Goal: Task Accomplishment & Management: Use online tool/utility

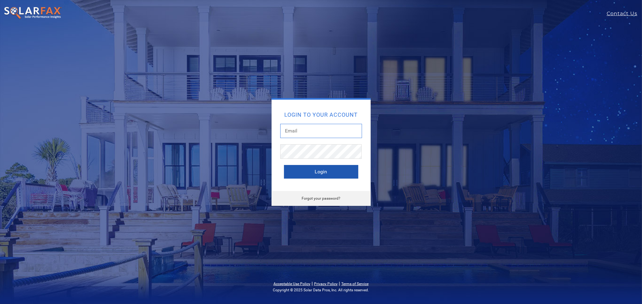
type input "Bill@billconley.solar"
click at [321, 175] on button "Login" at bounding box center [321, 172] width 74 height 14
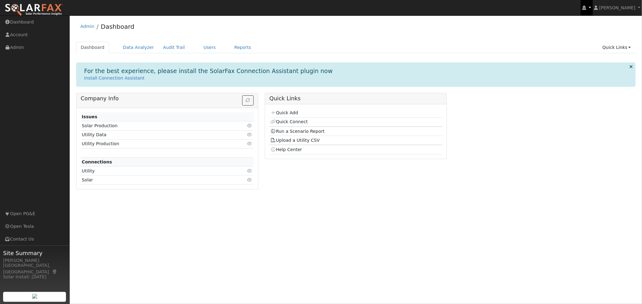
click at [593, 8] on link at bounding box center [587, 7] width 12 height 15
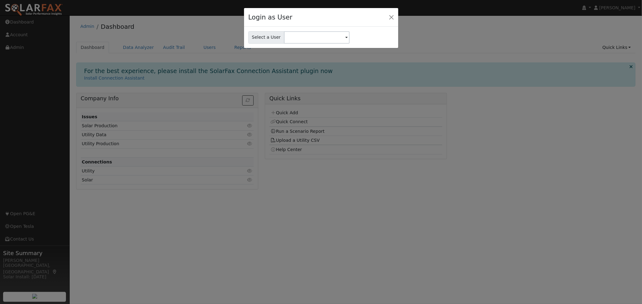
click at [396, 15] on div "Login as User" at bounding box center [321, 17] width 154 height 19
click at [389, 15] on button "Close" at bounding box center [391, 17] width 9 height 9
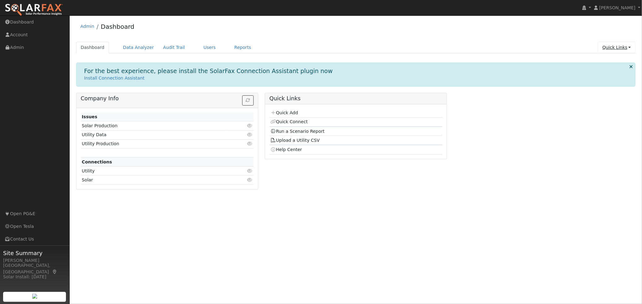
click at [624, 47] on link "Quick Links" at bounding box center [617, 47] width 38 height 11
click at [605, 69] on link "Quick Connect" at bounding box center [604, 69] width 63 height 9
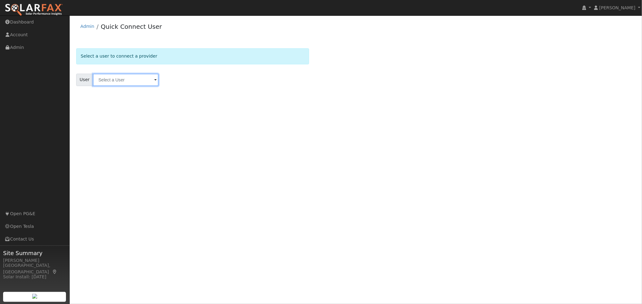
click at [150, 80] on input "text" at bounding box center [126, 80] width 66 height 12
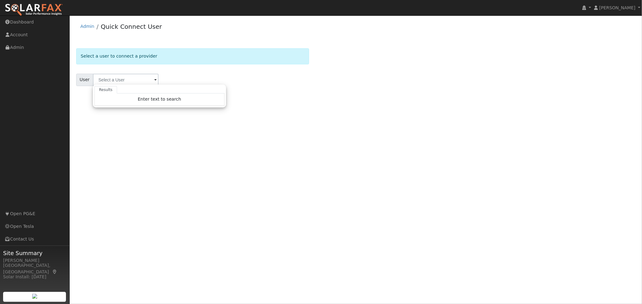
click at [169, 80] on div "User Results Enter text to search Enter text to search No history" at bounding box center [192, 80] width 233 height 12
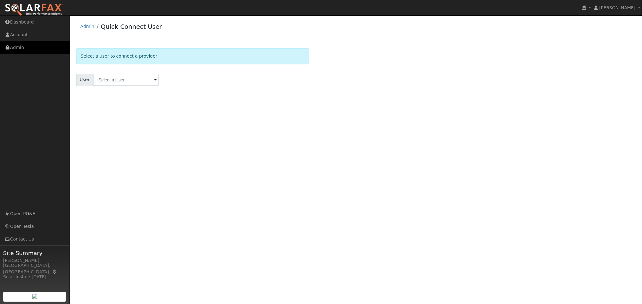
click at [20, 46] on link "Admin" at bounding box center [35, 47] width 70 height 13
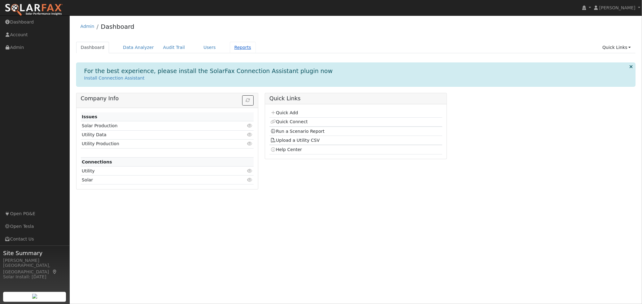
click at [233, 51] on link "Reports" at bounding box center [243, 47] width 26 height 11
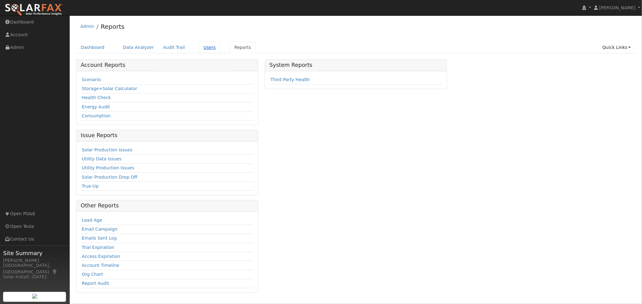
click at [201, 47] on link "Users" at bounding box center [210, 47] width 22 height 11
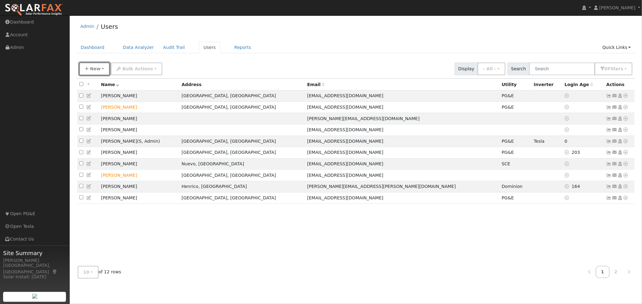
click at [97, 67] on span "New" at bounding box center [95, 68] width 11 height 5
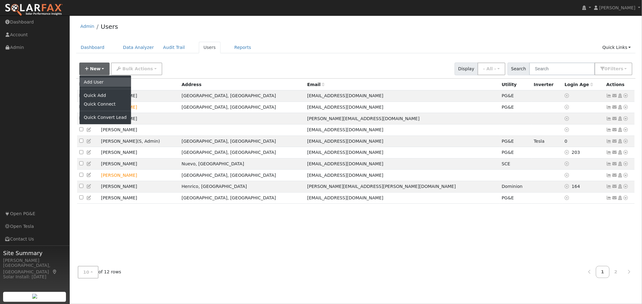
click at [96, 84] on link "Add User" at bounding box center [105, 82] width 51 height 9
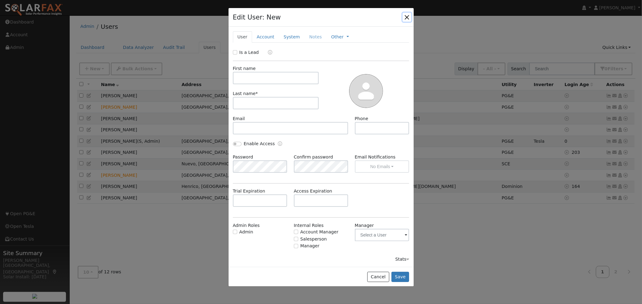
click at [409, 17] on button "button" at bounding box center [407, 17] width 9 height 9
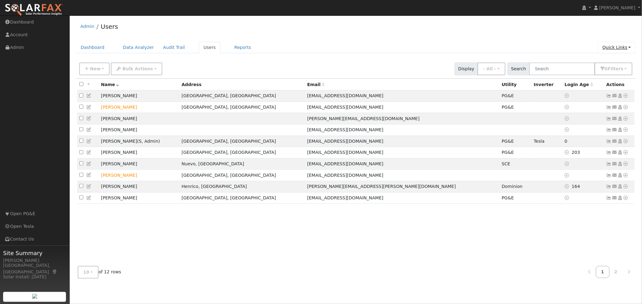
click at [612, 47] on link "Quick Links" at bounding box center [617, 47] width 38 height 11
click at [604, 58] on link "Quick Add" at bounding box center [604, 60] width 63 height 9
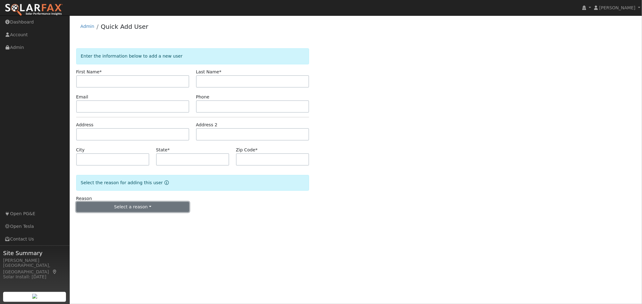
click at [134, 208] on button "Select a reason" at bounding box center [132, 207] width 113 height 11
click at [97, 219] on link "New lead" at bounding box center [111, 220] width 68 height 9
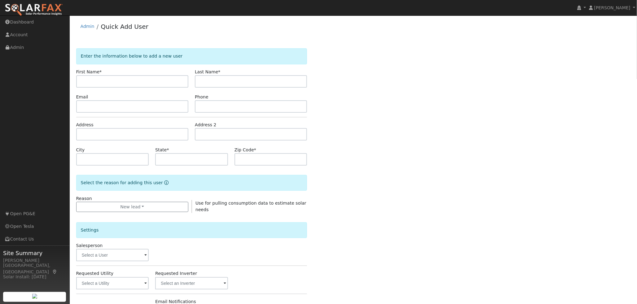
scroll to position [34, 0]
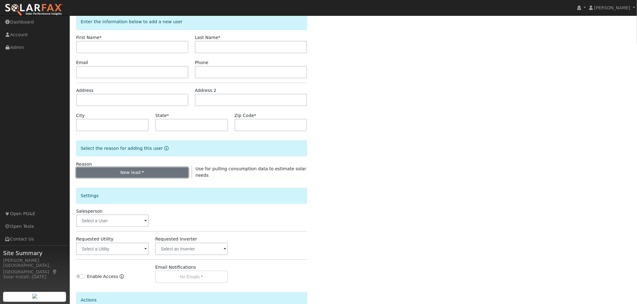
click at [166, 174] on button "New lead" at bounding box center [132, 173] width 112 height 11
click at [236, 179] on div "Settings" at bounding box center [192, 193] width 238 height 29
click at [147, 222] on span at bounding box center [145, 221] width 2 height 7
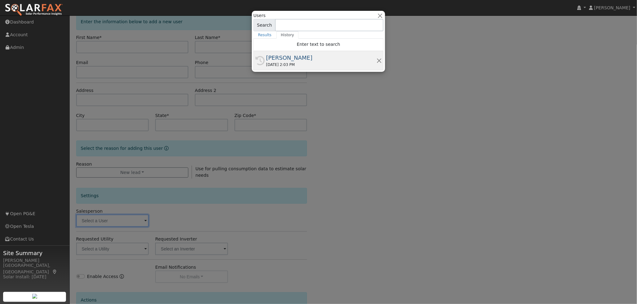
click at [274, 58] on div "[PERSON_NAME]" at bounding box center [321, 58] width 110 height 8
type input "[PERSON_NAME]"
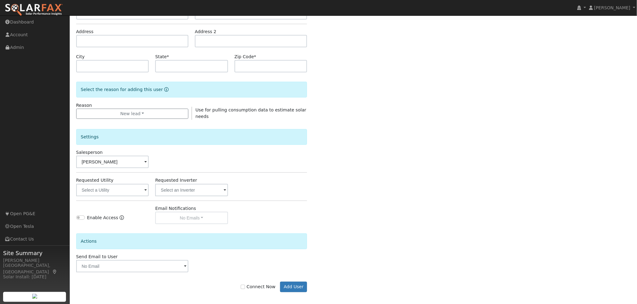
scroll to position [96, 0]
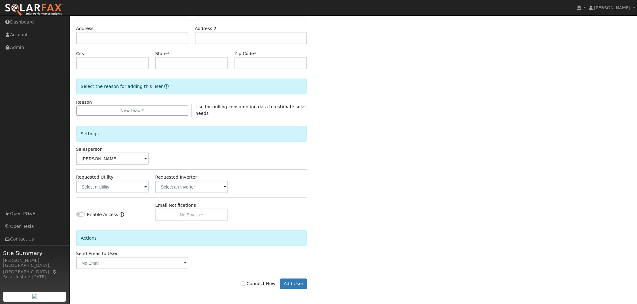
click at [146, 188] on span at bounding box center [145, 187] width 2 height 7
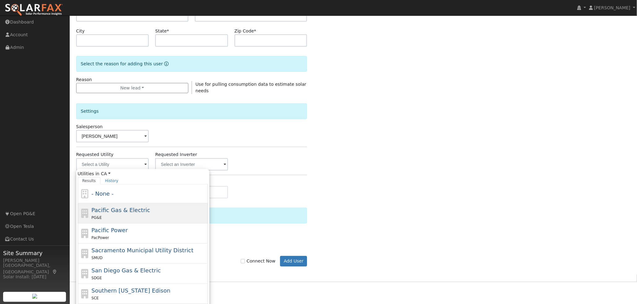
scroll to position [131, 0]
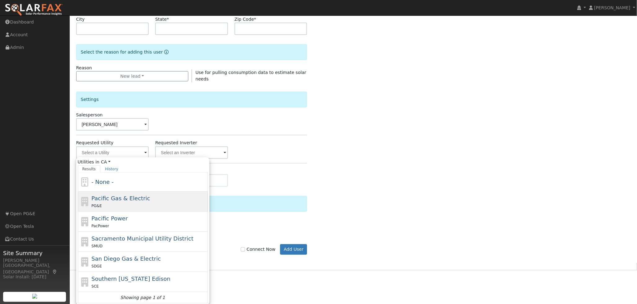
click at [140, 201] on span "Pacific Gas & Electric" at bounding box center [120, 198] width 59 height 7
type input "Pacific Gas & Electric"
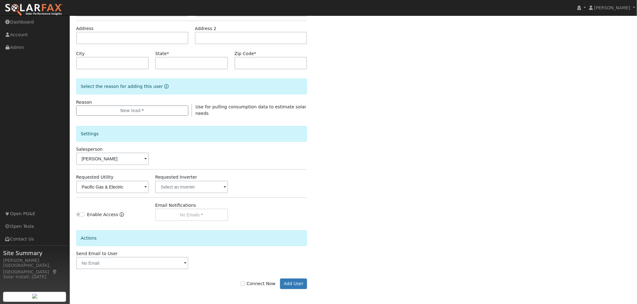
click at [225, 187] on span at bounding box center [225, 187] width 2 height 7
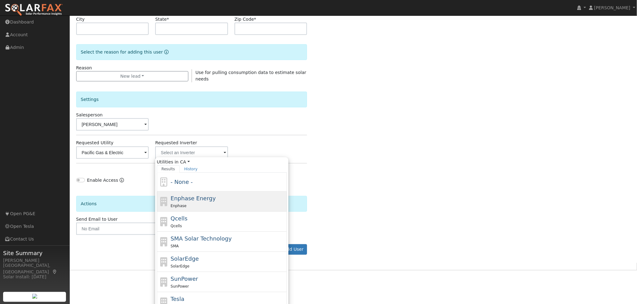
scroll to position [152, 0]
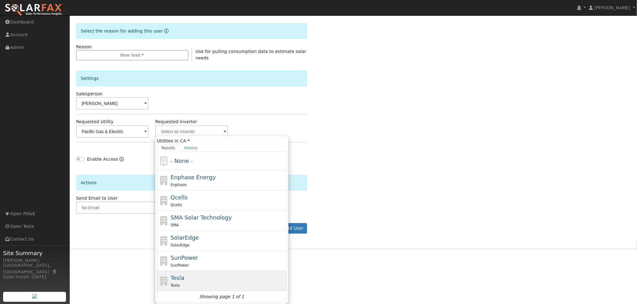
click at [192, 275] on div "Tesla Tesla" at bounding box center [228, 281] width 115 height 15
type input "Tesla"
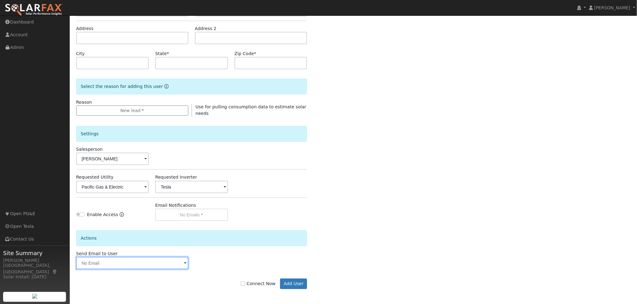
click at [131, 265] on input "text" at bounding box center [132, 263] width 112 height 12
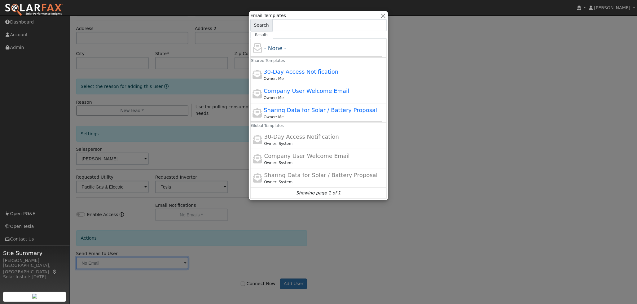
click at [447, 198] on div at bounding box center [318, 152] width 637 height 304
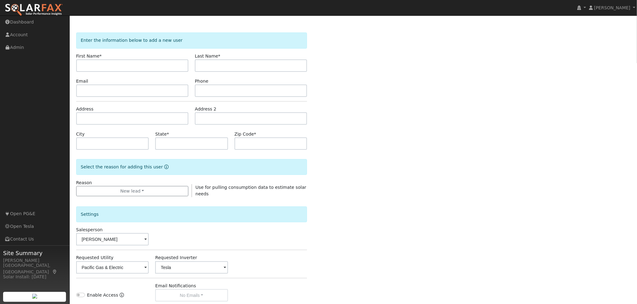
scroll to position [0, 0]
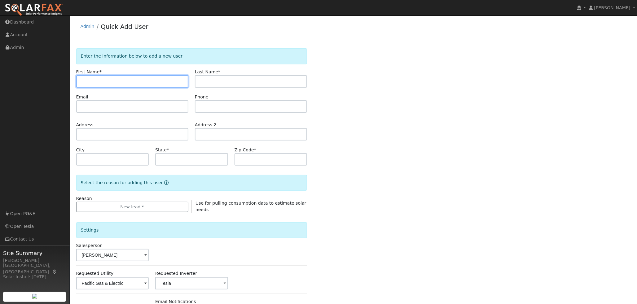
click at [134, 83] on input "text" at bounding box center [132, 81] width 112 height 12
click at [117, 84] on input "text" at bounding box center [132, 81] width 112 height 12
type input "Cheryl"
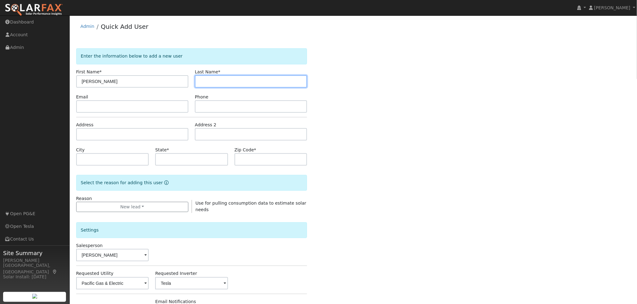
type input "C"
type input "Duncan"
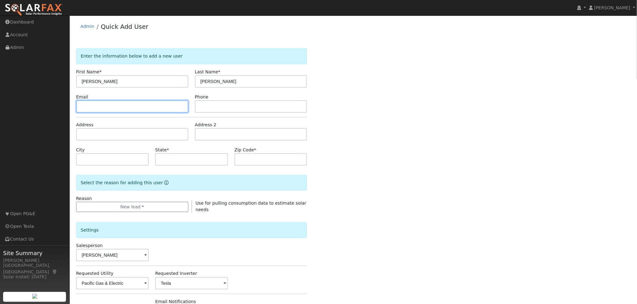
click at [104, 105] on input "text" at bounding box center [132, 106] width 112 height 12
type input "nacnudc58@gmail.com"
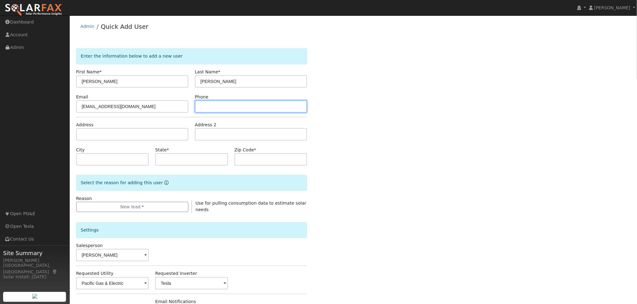
click at [212, 104] on input "text" at bounding box center [251, 106] width 112 height 12
type input "2094710979"
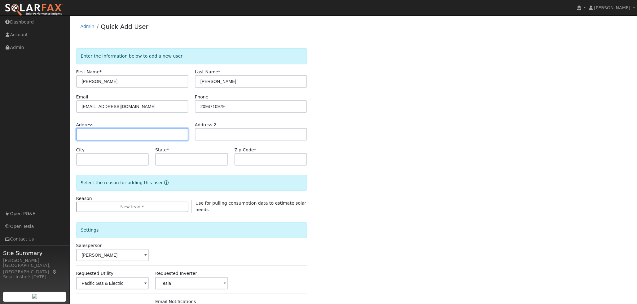
click at [152, 134] on input "text" at bounding box center [132, 134] width 112 height 12
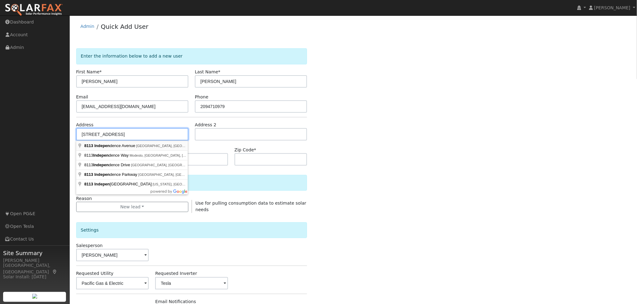
type input "[STREET_ADDRESS]"
type input "Stockton"
type input "CA"
type input "95209"
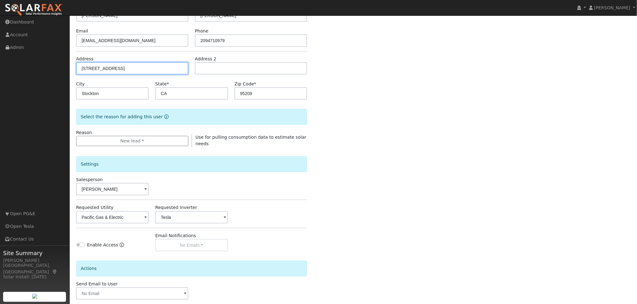
scroll to position [69, 0]
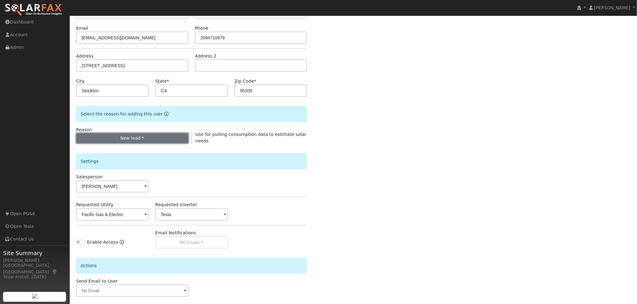
click at [154, 138] on button "New lead" at bounding box center [132, 138] width 112 height 11
click at [131, 157] on link "New customer adding solar" at bounding box center [111, 160] width 68 height 9
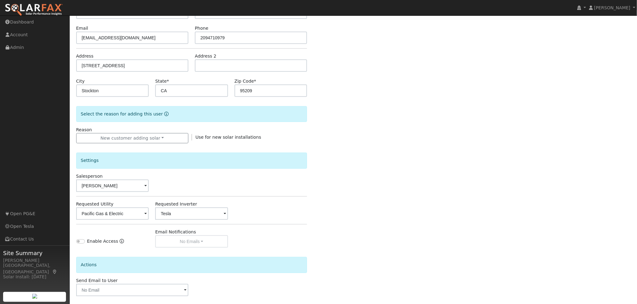
scroll to position [96, 0]
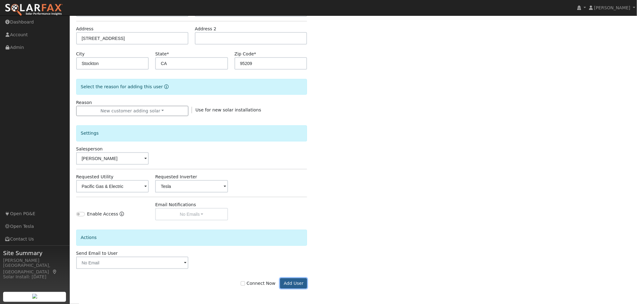
click at [297, 281] on button "Add User" at bounding box center [293, 284] width 27 height 11
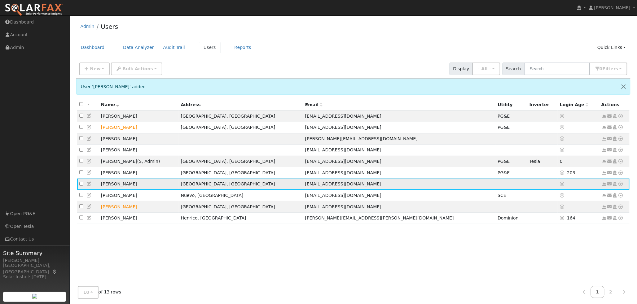
click at [622, 186] on icon at bounding box center [621, 184] width 6 height 4
click at [563, 236] on link "Utility" at bounding box center [556, 231] width 43 height 9
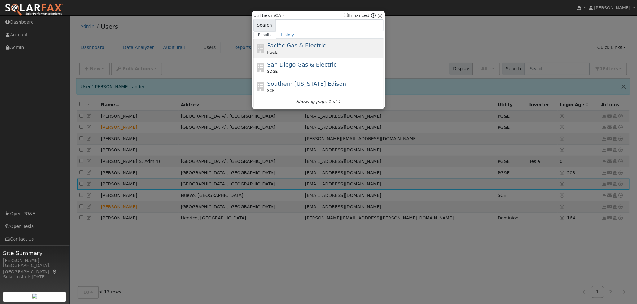
click at [299, 50] on div "PG&E" at bounding box center [324, 53] width 115 height 6
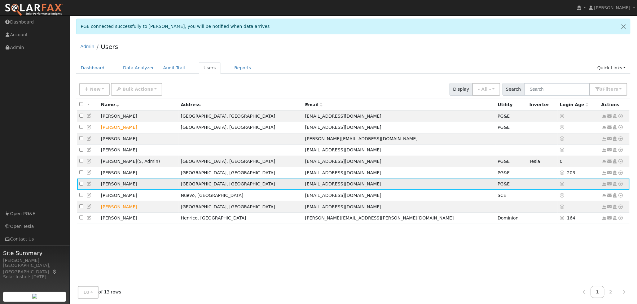
click at [603, 186] on icon at bounding box center [605, 184] width 6 height 4
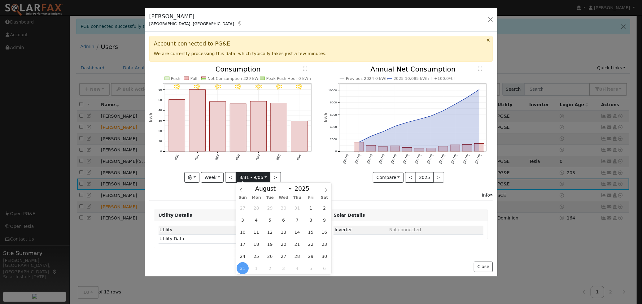
click at [247, 174] on input "2025-08-31" at bounding box center [253, 178] width 34 height 10
click at [224, 174] on button "Week" at bounding box center [212, 177] width 23 height 11
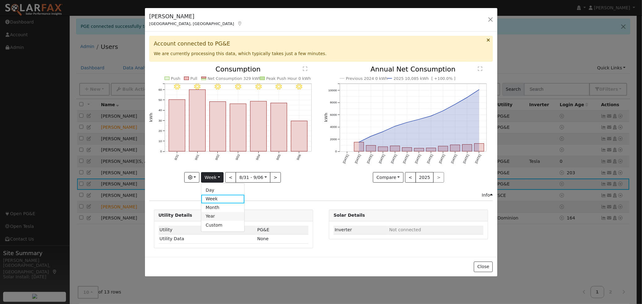
click at [220, 214] on link "Year" at bounding box center [222, 216] width 43 height 9
type input "2024-09-01"
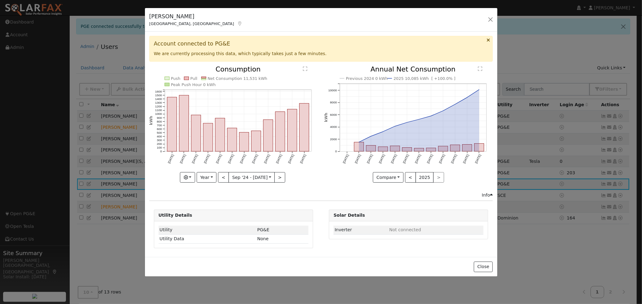
click at [489, 33] on div "Account connected to PG&E We are currently processing this data, which typicall…" at bounding box center [321, 145] width 353 height 226
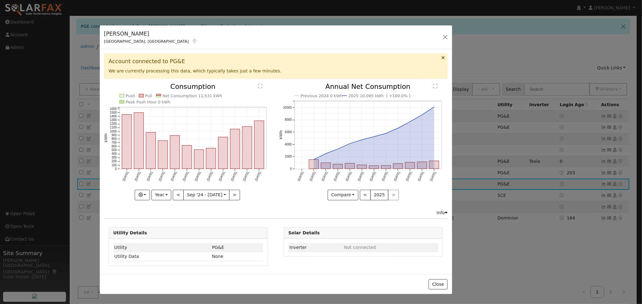
drag, startPoint x: 335, startPoint y: 11, endPoint x: 289, endPoint y: 29, distance: 48.5
click at [289, 29] on div "Cheryl Duncan Stockton, CA Default Account Default Account 8113 Independence Av…" at bounding box center [276, 37] width 353 height 24
click at [25, 91] on div "Cheryl Duncan Stockton, CA Default Account Default Account 8113 Independence Av…" at bounding box center [321, 152] width 642 height 304
click at [445, 59] on div "Account connected to PG&E We are currently processing this data, which typicall…" at bounding box center [276, 66] width 344 height 25
click at [442, 57] on icon at bounding box center [443, 57] width 3 height 5
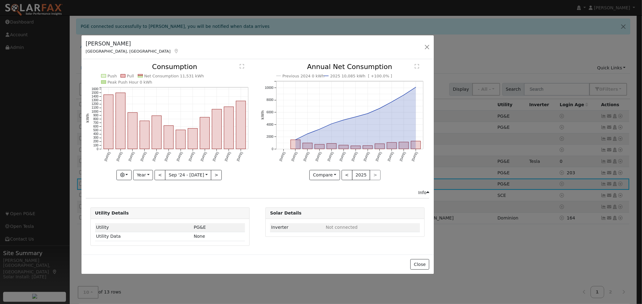
drag, startPoint x: 363, startPoint y: 38, endPoint x: 345, endPoint y: 48, distance: 20.8
click at [345, 48] on div "Cheryl Duncan Stockton, CA Default Account Default Account 8113 Independence Av…" at bounding box center [258, 47] width 353 height 24
click at [557, 190] on div "Cheryl Duncan Stockton, CA Default Account Default Account 8113 Independence Av…" at bounding box center [321, 152] width 642 height 304
click at [425, 48] on button "button" at bounding box center [427, 47] width 9 height 9
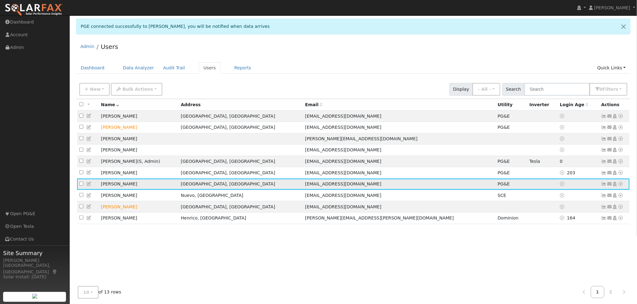
click at [575, 190] on td at bounding box center [578, 184] width 41 height 11
click at [603, 186] on icon at bounding box center [605, 184] width 6 height 4
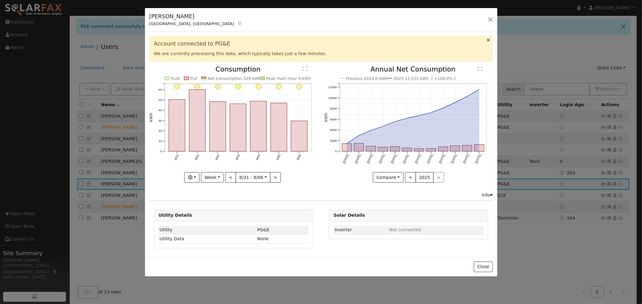
click at [609, 189] on div "Cheryl Duncan Stockton, CA Default Account Default Account 8113 Independence Av…" at bounding box center [321, 152] width 642 height 304
click at [613, 189] on div "Cheryl Duncan Stockton, CA Default Account Default Account 8113 Independence Av…" at bounding box center [321, 152] width 642 height 304
click at [612, 189] on div "Cheryl Duncan Stockton, CA Default Account Default Account 8113 Independence Av…" at bounding box center [321, 152] width 642 height 304
click at [615, 189] on div "Cheryl Duncan Stockton, CA Default Account Default Account 8113 Independence Av…" at bounding box center [321, 152] width 642 height 304
click at [620, 190] on div "Cheryl Duncan Stockton, CA Default Account Default Account 8113 Independence Av…" at bounding box center [321, 152] width 642 height 304
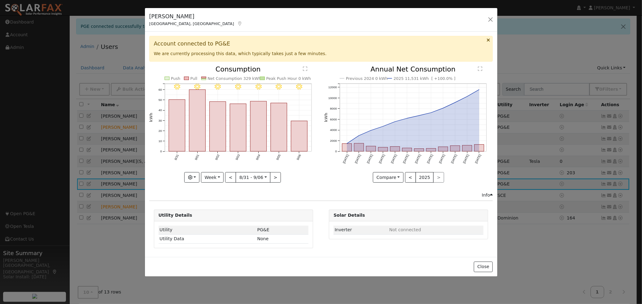
click at [490, 24] on div "Cheryl Duncan Stockton, CA Default Account Default Account 8113 Independence Av…" at bounding box center [321, 20] width 353 height 24
click at [489, 18] on button "button" at bounding box center [491, 19] width 9 height 9
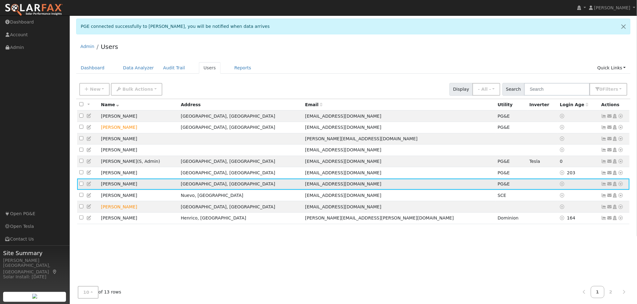
click at [619, 186] on icon at bounding box center [621, 184] width 6 height 4
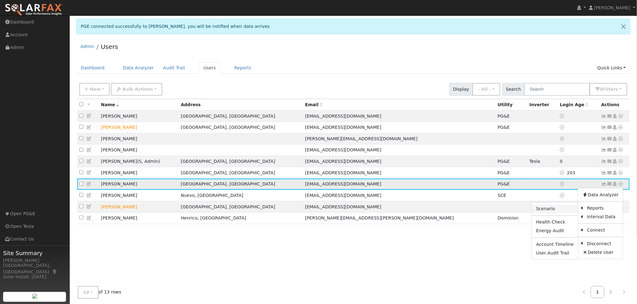
click at [555, 214] on link "Scenario" at bounding box center [555, 209] width 46 height 9
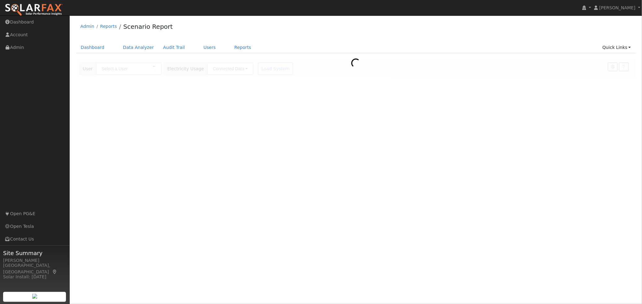
type input "[PERSON_NAME]"
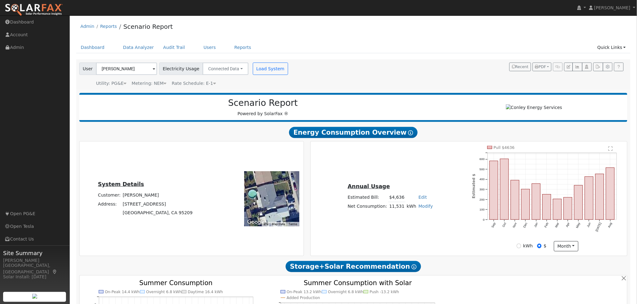
click at [183, 84] on span "Rate Schedule: E-1" at bounding box center [194, 83] width 44 height 5
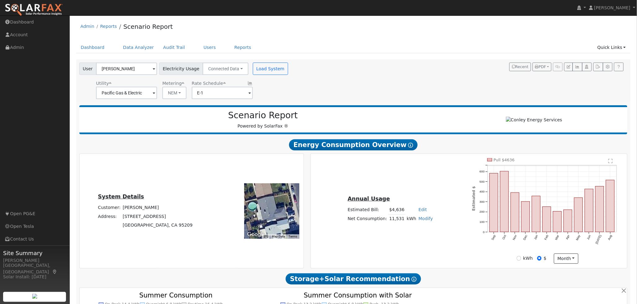
click at [335, 84] on div "User [PERSON_NAME] Account Default Account Default Account [STREET_ADDRESS] Pri…" at bounding box center [352, 79] width 549 height 39
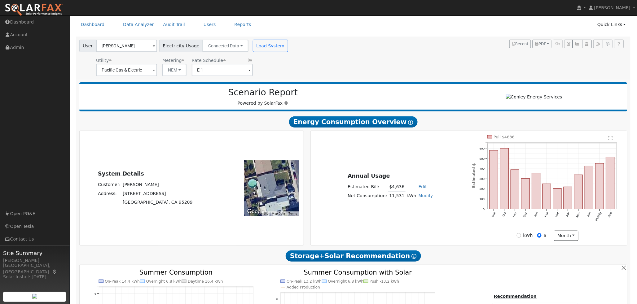
scroll to position [34, 0]
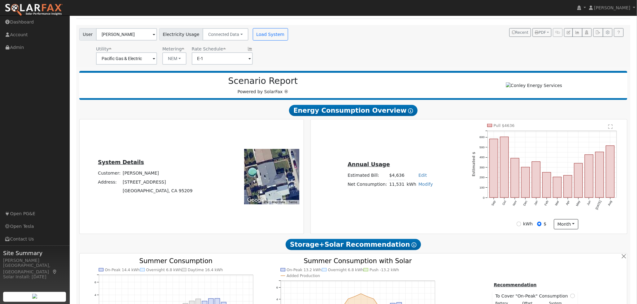
click at [333, 114] on span "Energy Consumption Overview Show Help" at bounding box center [353, 110] width 128 height 11
click at [369, 111] on span "Energy Consumption Overview Show Help" at bounding box center [353, 110] width 128 height 11
click at [408, 113] on icon at bounding box center [410, 110] width 5 height 5
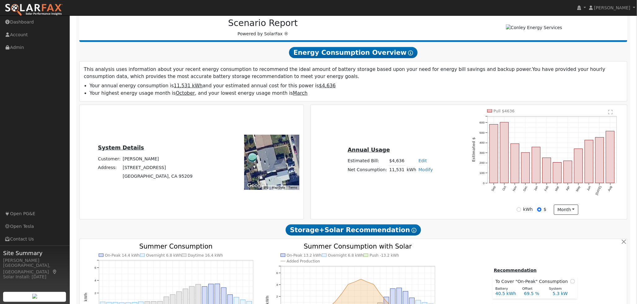
scroll to position [103, 0]
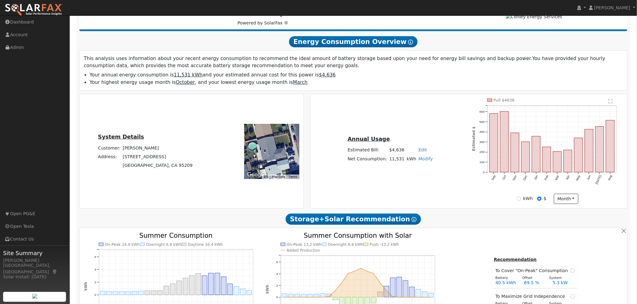
click at [419, 161] on link "Modify" at bounding box center [426, 159] width 15 height 5
click at [445, 163] on div "Annual Usage Estimated Bill: $4,636 Edit Estimated Bill $ Annual Net Consumptio…" at bounding box center [390, 151] width 157 height 33
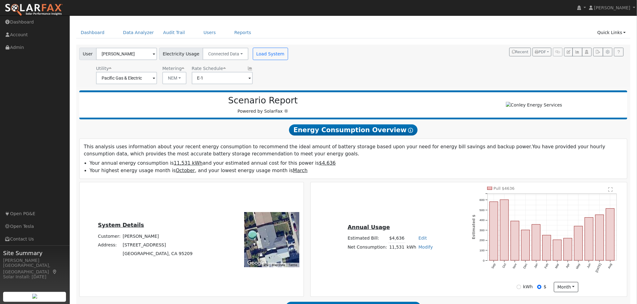
scroll to position [0, 0]
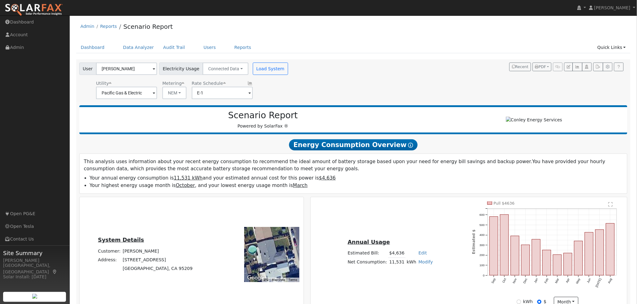
click at [249, 93] on span at bounding box center [250, 93] width 2 height 7
click at [171, 93] on button "NEM" at bounding box center [174, 93] width 24 height 12
click at [170, 117] on link "NBT" at bounding box center [181, 115] width 43 height 9
type input "E-ELEC"
click at [234, 49] on link "Reports" at bounding box center [243, 47] width 26 height 11
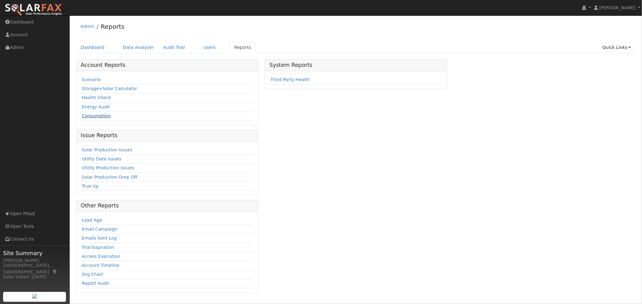
click at [98, 118] on link "Consumption" at bounding box center [96, 115] width 29 height 5
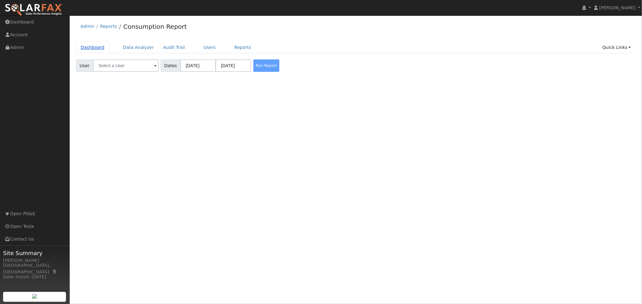
click at [87, 47] on link "Dashboard" at bounding box center [92, 47] width 33 height 11
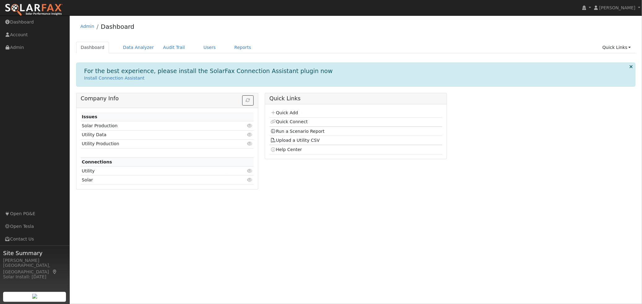
click at [252, 126] on icon at bounding box center [250, 126] width 6 height 4
click at [134, 45] on link "Data Analyzer" at bounding box center [138, 47] width 40 height 11
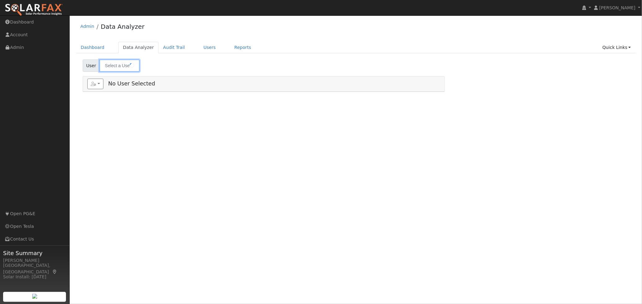
type input "Victoria Shankel"
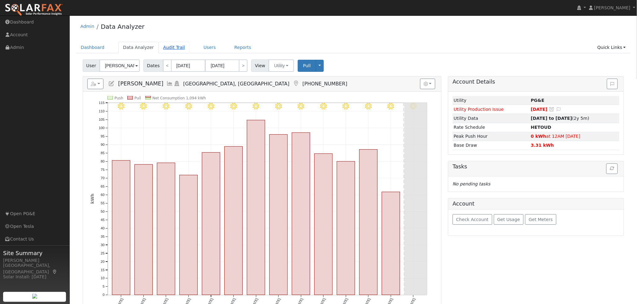
click at [162, 48] on link "Audit Trail" at bounding box center [174, 47] width 31 height 11
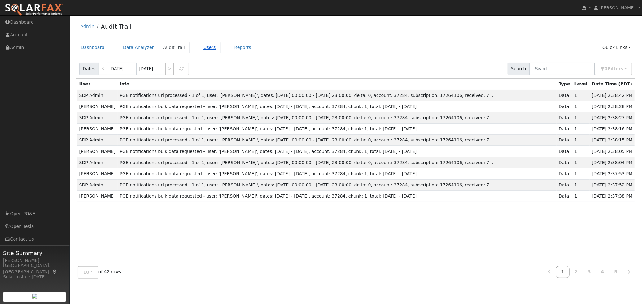
click at [203, 46] on link "Users" at bounding box center [210, 47] width 22 height 11
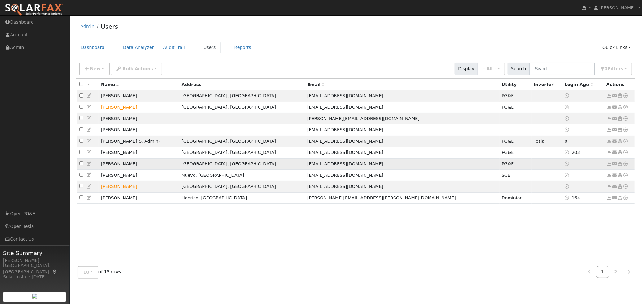
click at [113, 167] on td "[PERSON_NAME]" at bounding box center [139, 163] width 81 height 11
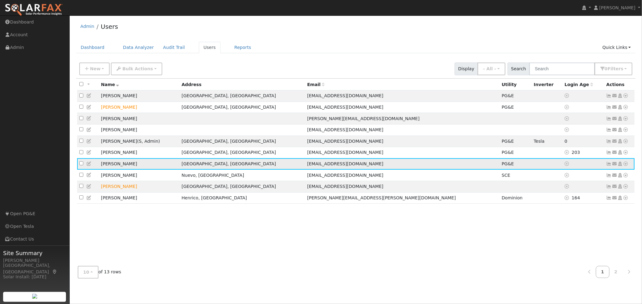
click at [625, 166] on icon at bounding box center [627, 164] width 6 height 4
click at [608, 201] on link "Interval Data" at bounding box center [608, 196] width 40 height 9
click at [243, 170] on td "[GEOGRAPHIC_DATA], [GEOGRAPHIC_DATA]" at bounding box center [242, 163] width 126 height 11
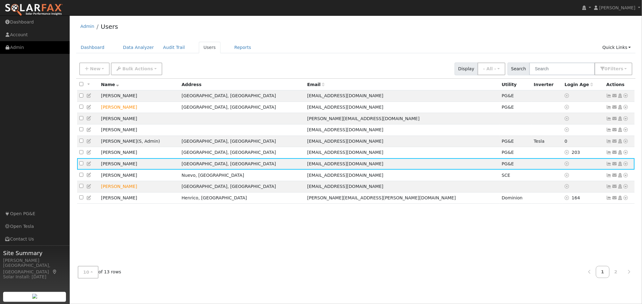
click at [17, 48] on link "Admin" at bounding box center [35, 47] width 70 height 13
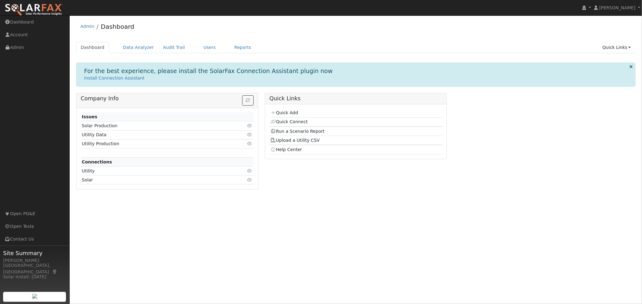
click at [249, 136] on icon at bounding box center [250, 135] width 6 height 4
click at [390, 68] on div "For the best experience, please install the SolarFax Connection Assistant plugi…" at bounding box center [356, 75] width 550 height 14
click at [619, 46] on link "Quick Links" at bounding box center [617, 47] width 38 height 11
click at [601, 81] on link "Run a Scenario Report" at bounding box center [604, 83] width 63 height 9
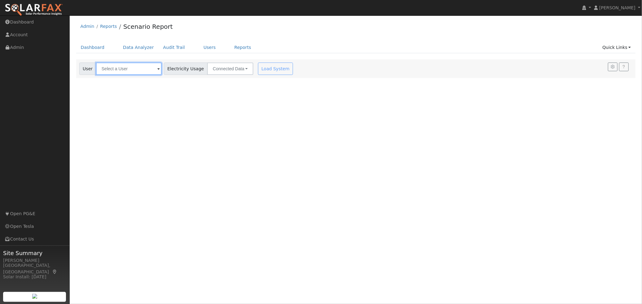
click at [152, 69] on input "text" at bounding box center [129, 69] width 66 height 12
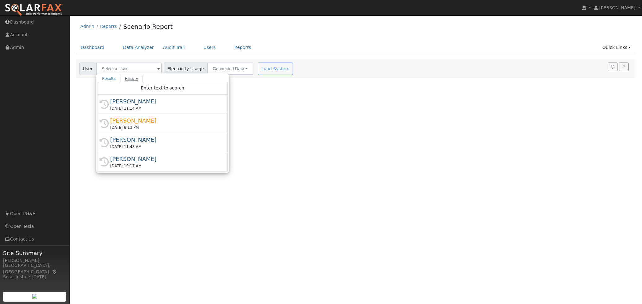
click at [128, 78] on link "History" at bounding box center [131, 78] width 23 height 7
click at [157, 79] on ul "Results History" at bounding box center [163, 78] width 130 height 7
click at [169, 90] on span "Enter text to search" at bounding box center [162, 88] width 43 height 5
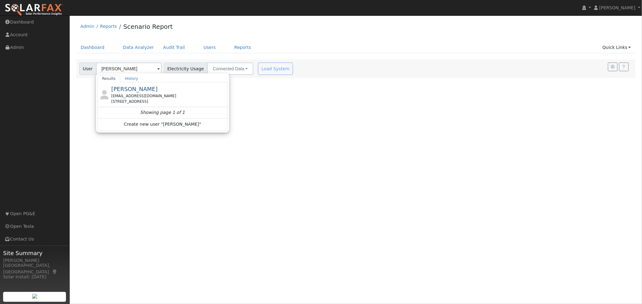
click at [169, 90] on div "[PERSON_NAME] [EMAIL_ADDRESS][DOMAIN_NAME] [STREET_ADDRESS]" at bounding box center [168, 95] width 115 height 20
type input "[PERSON_NAME]"
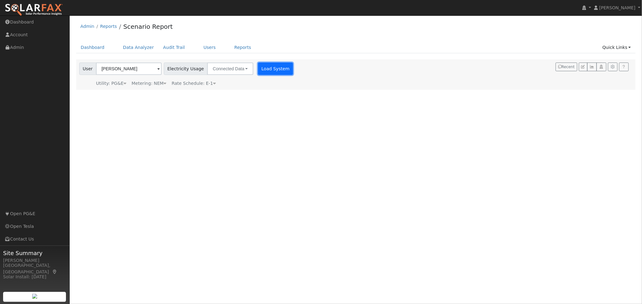
click at [265, 70] on button "Load System" at bounding box center [275, 69] width 35 height 12
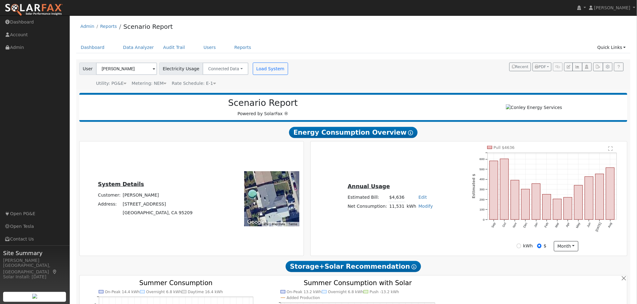
click at [422, 200] on link "Edit" at bounding box center [423, 197] width 8 height 5
click at [422, 209] on link "Modify" at bounding box center [426, 206] width 15 height 5
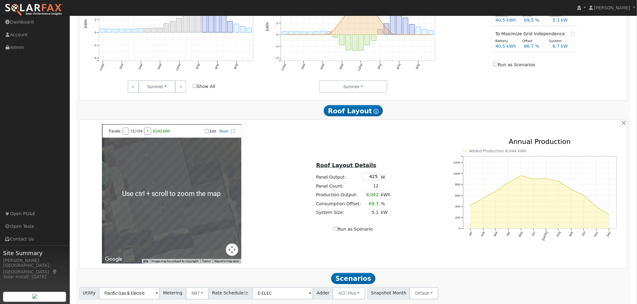
scroll to position [344, 0]
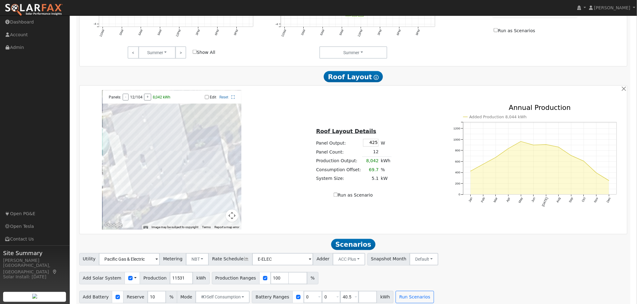
click at [200, 185] on div at bounding box center [171, 159] width 139 height 139
click at [176, 201] on div at bounding box center [171, 159] width 139 height 139
click at [181, 197] on div at bounding box center [171, 159] width 139 height 139
click at [25, 215] on link "Open PG&E" at bounding box center [35, 214] width 70 height 13
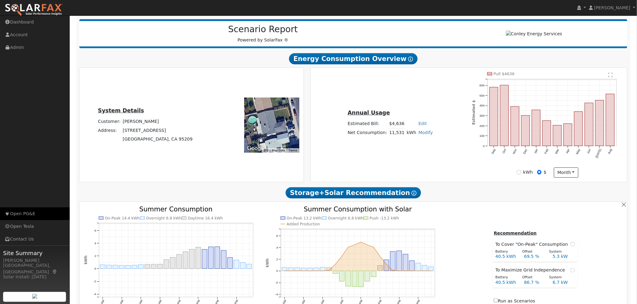
scroll to position [34, 0]
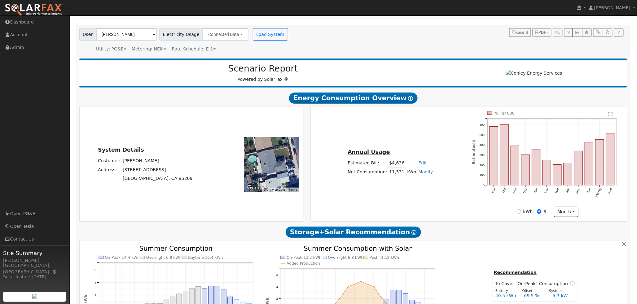
click at [408, 100] on icon at bounding box center [410, 98] width 5 height 5
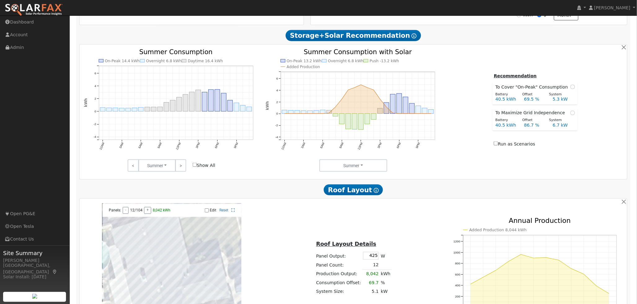
scroll to position [275, 0]
drag, startPoint x: 370, startPoint y: 259, endPoint x: 376, endPoint y: 259, distance: 6.5
click at [376, 259] on input "425" at bounding box center [370, 256] width 15 height 8
type input "430"
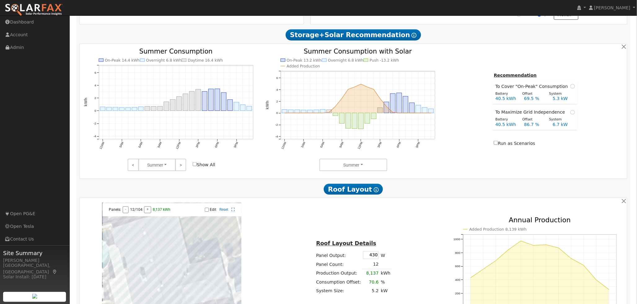
click at [420, 242] on div "Roof Layout Details Panel Output: 430 W Panel Count: 12 Production Output: 8,13…" at bounding box center [354, 273] width 182 height 78
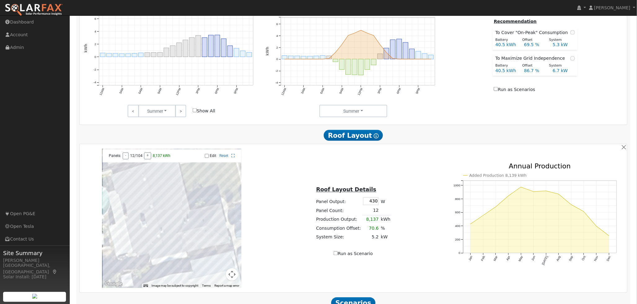
scroll to position [344, 0]
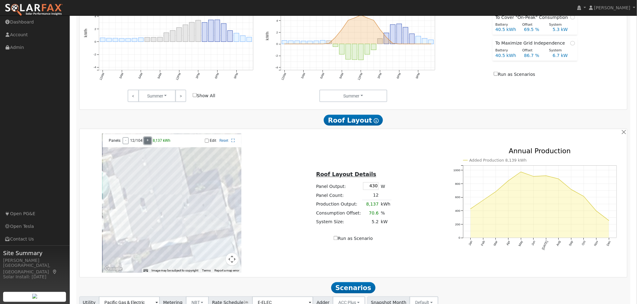
click at [147, 144] on button "+" at bounding box center [147, 141] width 7 height 7
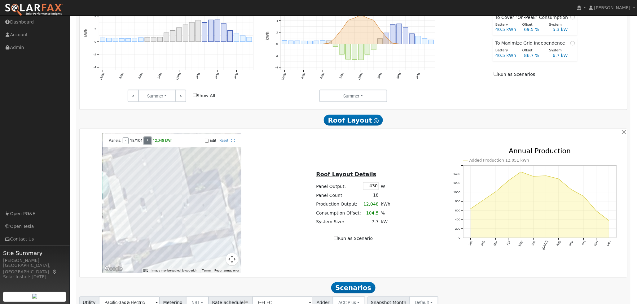
click at [147, 144] on button "+" at bounding box center [147, 141] width 7 height 7
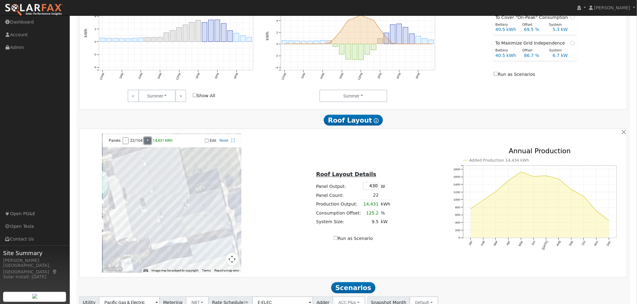
click at [147, 144] on button "+" at bounding box center [147, 141] width 7 height 7
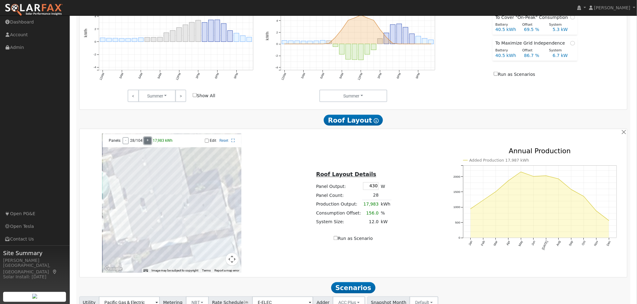
click at [147, 144] on button "+" at bounding box center [147, 141] width 7 height 7
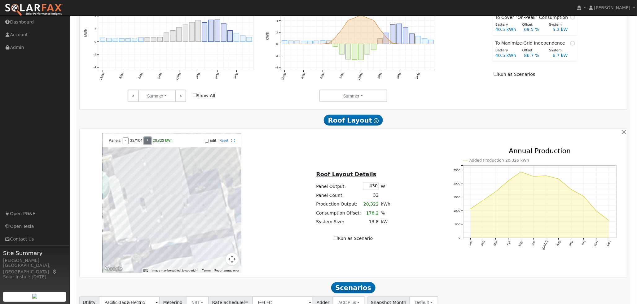
click at [147, 144] on button "+" at bounding box center [147, 141] width 7 height 7
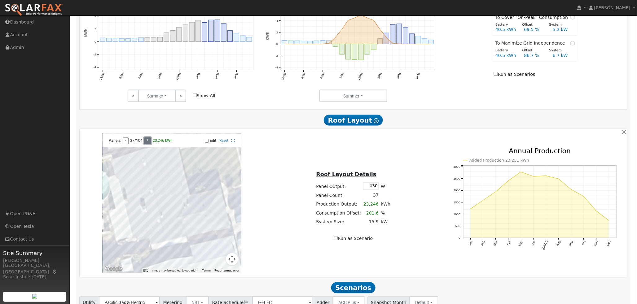
click at [147, 144] on button "+" at bounding box center [147, 141] width 7 height 7
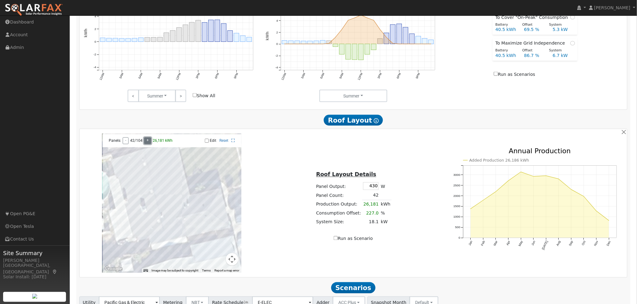
click at [147, 144] on button "+" at bounding box center [147, 141] width 7 height 7
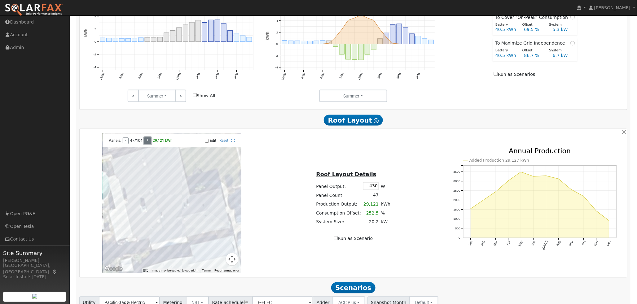
click at [147, 144] on button "+" at bounding box center [147, 141] width 7 height 7
click at [128, 139] on div "Panels: - 49/104 + 30,285 kWh Edit Reset" at bounding box center [172, 141] width 139 height 13
click at [136, 177] on div at bounding box center [171, 203] width 139 height 139
click at [145, 144] on button "+" at bounding box center [147, 141] width 7 height 7
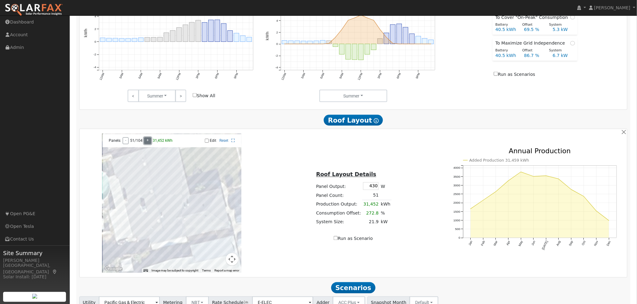
click at [145, 144] on button "+" at bounding box center [147, 141] width 7 height 7
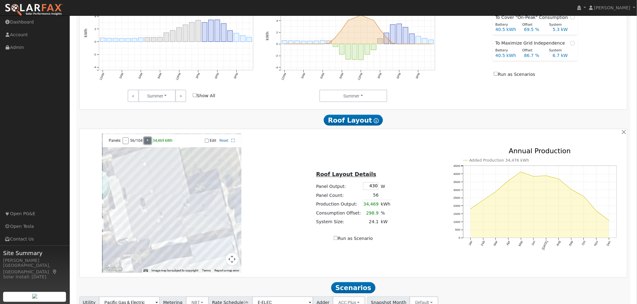
click at [145, 144] on button "+" at bounding box center [147, 141] width 7 height 7
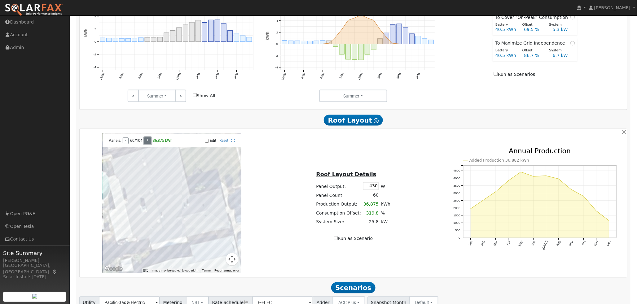
click at [145, 144] on button "+" at bounding box center [147, 141] width 7 height 7
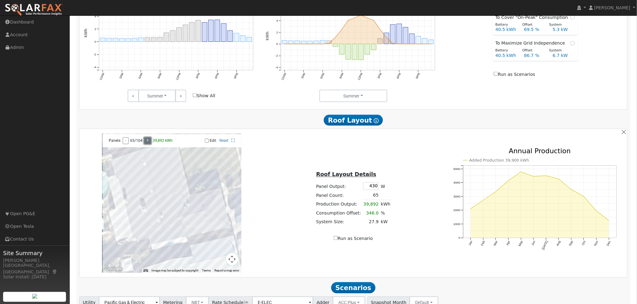
click at [145, 144] on button "+" at bounding box center [147, 141] width 7 height 7
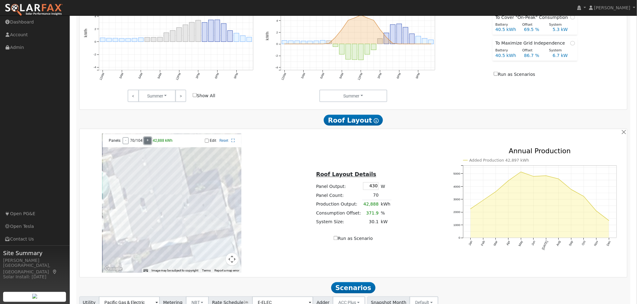
click at [145, 144] on button "+" at bounding box center [147, 141] width 7 height 7
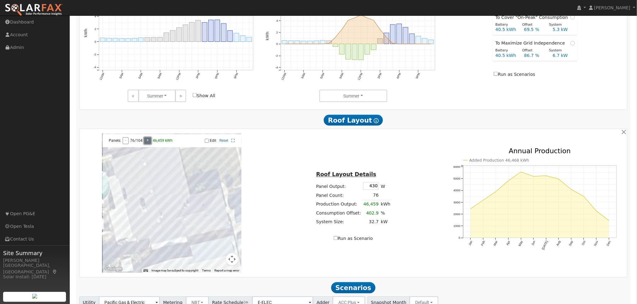
click at [145, 144] on button "+" at bounding box center [147, 141] width 7 height 7
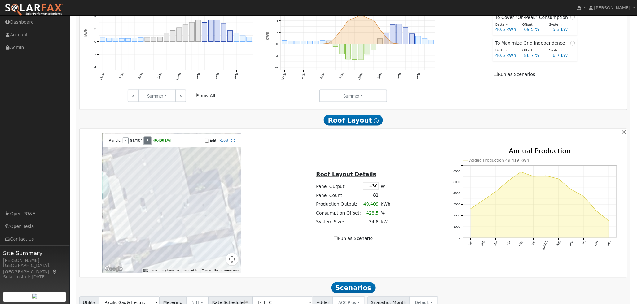
click at [145, 144] on button "+" at bounding box center [147, 141] width 7 height 7
click at [124, 143] on button "-" at bounding box center [126, 141] width 6 height 7
click at [176, 157] on div at bounding box center [171, 203] width 139 height 139
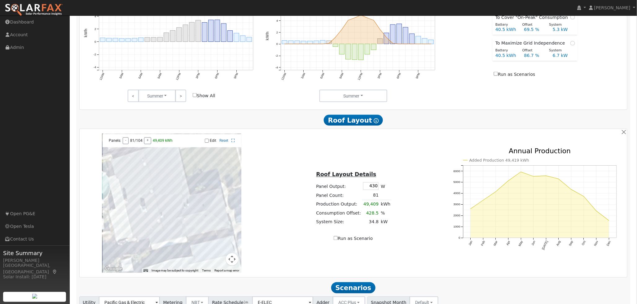
click at [208, 143] on input "Edit" at bounding box center [207, 141] width 4 height 4
checkbox input "true"
click at [178, 159] on div at bounding box center [171, 203] width 139 height 139
click at [179, 161] on div at bounding box center [171, 203] width 139 height 139
click at [179, 168] on div at bounding box center [171, 203] width 139 height 139
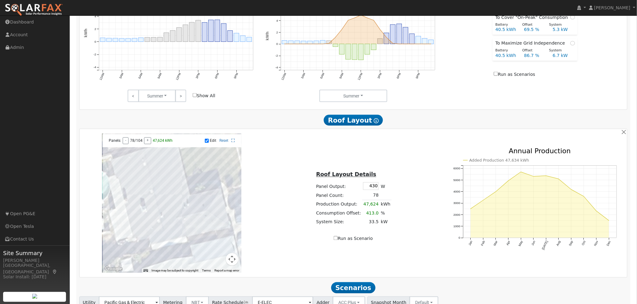
click at [181, 174] on div at bounding box center [171, 203] width 139 height 139
click at [180, 180] on div at bounding box center [171, 203] width 139 height 139
click at [182, 187] on div at bounding box center [171, 203] width 139 height 139
click at [184, 188] on div at bounding box center [171, 203] width 139 height 139
click at [185, 195] on div at bounding box center [171, 203] width 139 height 139
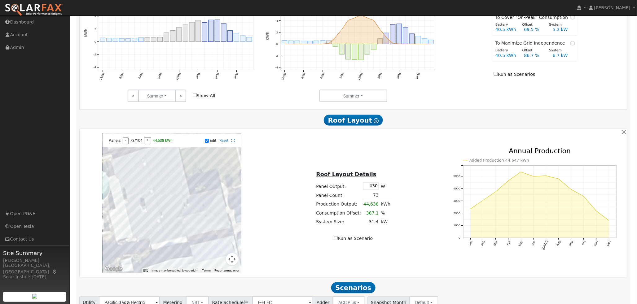
click at [188, 202] on div at bounding box center [171, 203] width 139 height 139
click at [187, 206] on div at bounding box center [171, 203] width 139 height 139
click at [165, 194] on div at bounding box center [171, 203] width 139 height 139
click at [176, 232] on div at bounding box center [171, 203] width 139 height 139
click at [172, 226] on div at bounding box center [171, 203] width 139 height 139
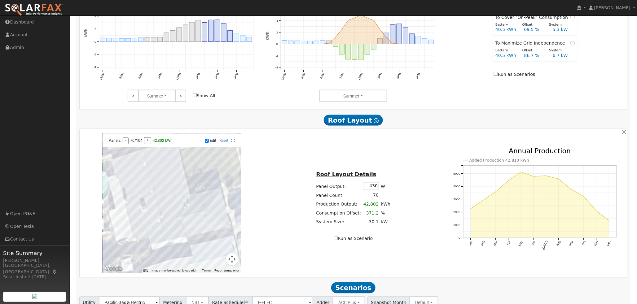
click at [171, 222] on div at bounding box center [171, 203] width 139 height 139
click at [179, 212] on div at bounding box center [171, 203] width 139 height 139
click at [219, 209] on div at bounding box center [171, 203] width 139 height 139
click at [227, 210] on div at bounding box center [171, 203] width 139 height 139
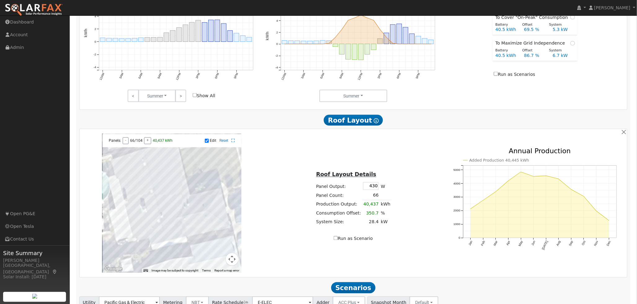
click at [231, 221] on div at bounding box center [171, 203] width 139 height 139
click at [227, 221] on div at bounding box center [171, 203] width 139 height 139
click at [223, 234] on div at bounding box center [171, 203] width 139 height 139
click at [218, 235] on div at bounding box center [171, 203] width 139 height 139
click at [186, 245] on div at bounding box center [171, 203] width 139 height 139
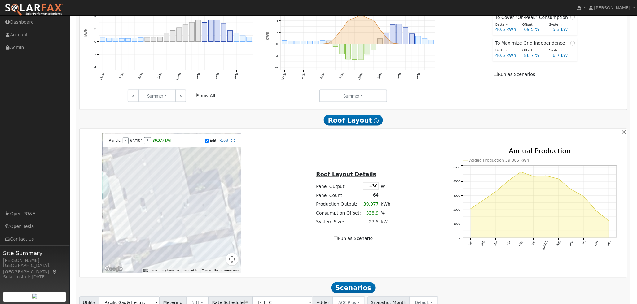
click at [187, 243] on div at bounding box center [171, 203] width 139 height 139
click at [181, 244] on div at bounding box center [171, 203] width 139 height 139
click at [178, 245] on div at bounding box center [171, 203] width 139 height 139
click at [171, 247] on div at bounding box center [171, 203] width 139 height 139
click at [170, 246] on div at bounding box center [171, 203] width 139 height 139
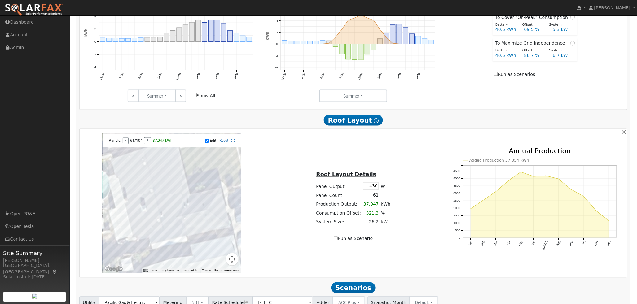
click at [165, 247] on div at bounding box center [171, 203] width 139 height 139
click at [171, 243] on div at bounding box center [171, 203] width 139 height 139
click at [163, 245] on div at bounding box center [171, 203] width 139 height 139
click at [152, 202] on div at bounding box center [171, 203] width 139 height 139
click at [144, 195] on div at bounding box center [171, 203] width 139 height 139
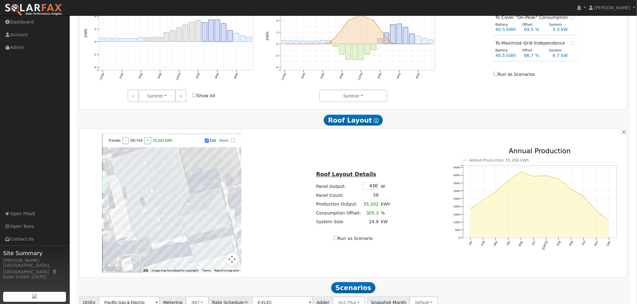
click at [140, 197] on div at bounding box center [171, 203] width 139 height 139
click at [135, 222] on div at bounding box center [171, 203] width 139 height 139
click at [139, 219] on div at bounding box center [171, 203] width 139 height 139
click at [127, 188] on div at bounding box center [171, 203] width 139 height 139
click at [134, 188] on div at bounding box center [171, 203] width 139 height 139
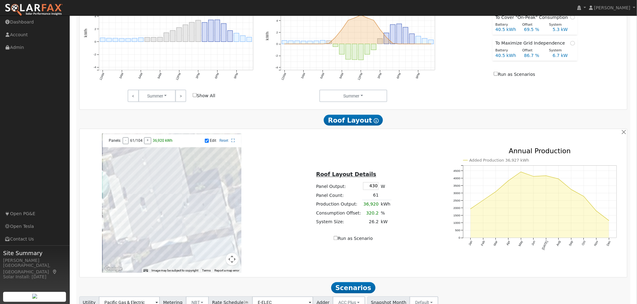
click at [131, 195] on div at bounding box center [171, 203] width 139 height 139
click at [136, 195] on div at bounding box center [171, 203] width 139 height 139
click at [139, 194] on div at bounding box center [171, 203] width 139 height 139
click at [143, 194] on div at bounding box center [171, 203] width 139 height 139
click at [151, 193] on div at bounding box center [171, 203] width 139 height 139
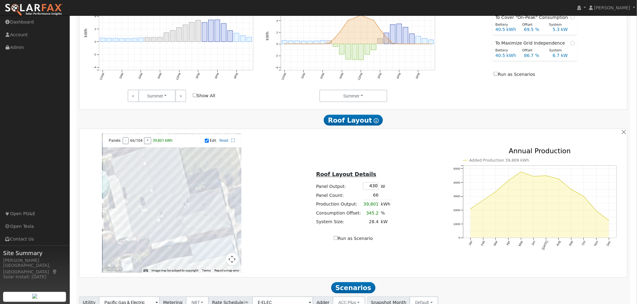
click at [151, 200] on div at bounding box center [171, 203] width 139 height 139
click at [148, 202] on div at bounding box center [171, 203] width 139 height 139
click at [146, 203] on div at bounding box center [171, 203] width 139 height 139
click at [140, 205] on div at bounding box center [171, 203] width 139 height 139
click at [159, 211] on div at bounding box center [171, 203] width 139 height 139
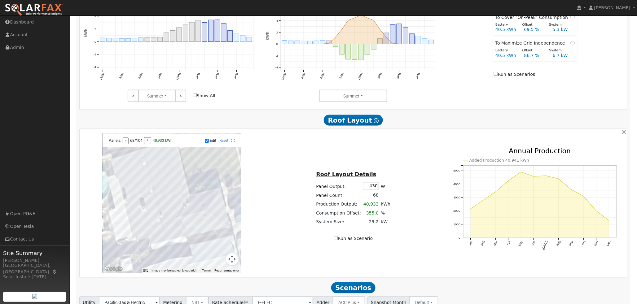
click at [158, 223] on div at bounding box center [171, 203] width 139 height 139
click at [163, 223] on div at bounding box center [171, 203] width 139 height 139
click at [161, 228] on div at bounding box center [171, 203] width 139 height 139
click at [163, 244] on div at bounding box center [171, 203] width 139 height 139
drag, startPoint x: 166, startPoint y: 245, endPoint x: 163, endPoint y: 247, distance: 3.5
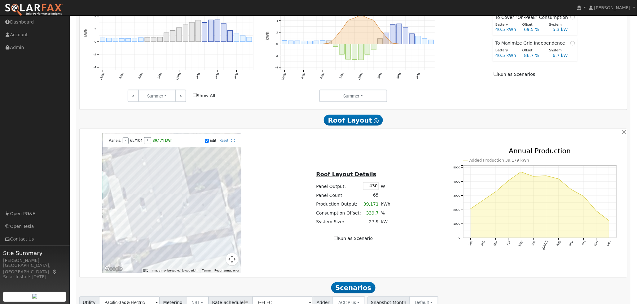
click at [166, 245] on div at bounding box center [171, 203] width 139 height 139
click at [163, 247] on div at bounding box center [171, 203] width 139 height 139
click at [164, 244] on div at bounding box center [171, 203] width 139 height 139
click at [160, 245] on div at bounding box center [171, 203] width 139 height 139
click at [222, 218] on div at bounding box center [171, 203] width 139 height 139
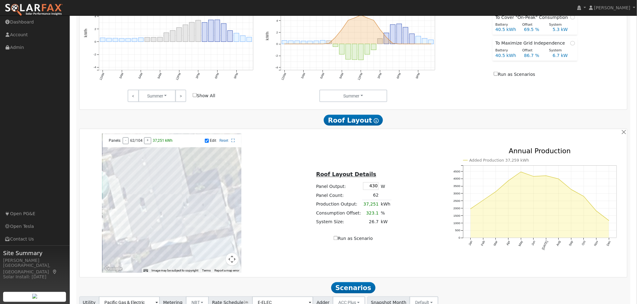
click at [227, 216] on div at bounding box center [171, 203] width 139 height 139
click at [150, 174] on div at bounding box center [171, 203] width 139 height 139
click at [152, 181] on div at bounding box center [171, 203] width 139 height 139
click at [154, 191] on div at bounding box center [171, 203] width 139 height 139
click at [157, 203] on div at bounding box center [171, 203] width 139 height 139
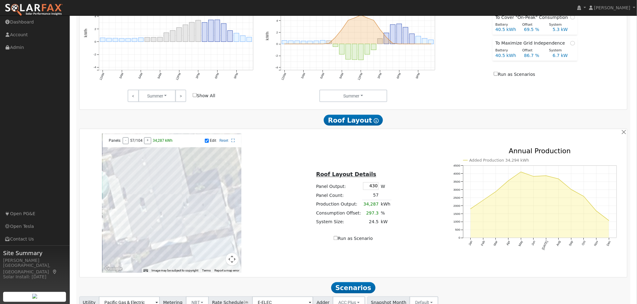
click at [157, 234] on div at bounding box center [171, 203] width 139 height 139
click at [155, 235] on div at bounding box center [171, 203] width 139 height 139
click at [170, 218] on div at bounding box center [171, 203] width 139 height 139
click at [169, 210] on div at bounding box center [171, 203] width 139 height 139
click at [169, 209] on div at bounding box center [171, 203] width 139 height 139
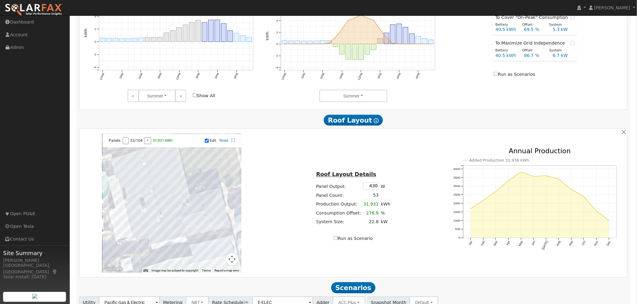
click at [177, 209] on div at bounding box center [171, 203] width 139 height 139
click at [175, 209] on div at bounding box center [171, 203] width 139 height 139
click at [174, 204] on div at bounding box center [171, 203] width 139 height 139
click at [168, 205] on div at bounding box center [171, 203] width 139 height 139
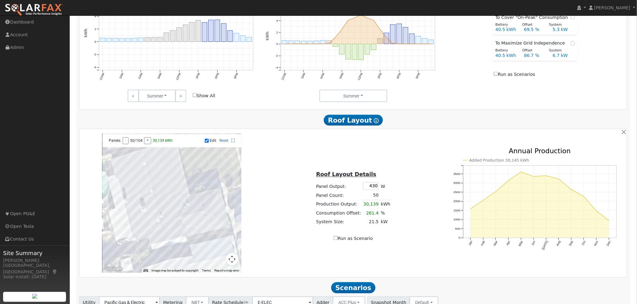
click at [139, 219] on div at bounding box center [171, 203] width 139 height 139
click at [136, 220] on div at bounding box center [171, 203] width 139 height 139
click at [142, 237] on div at bounding box center [171, 203] width 139 height 139
click at [152, 236] on div at bounding box center [171, 203] width 139 height 139
click at [150, 237] on div at bounding box center [171, 203] width 139 height 139
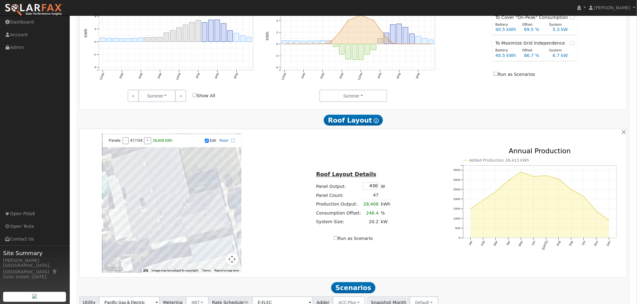
click at [154, 233] on div at bounding box center [171, 203] width 139 height 139
click at [193, 229] on div at bounding box center [171, 203] width 139 height 139
click at [199, 227] on div at bounding box center [171, 203] width 139 height 139
click at [207, 226] on div at bounding box center [171, 203] width 139 height 139
click at [205, 228] on div at bounding box center [171, 203] width 139 height 139
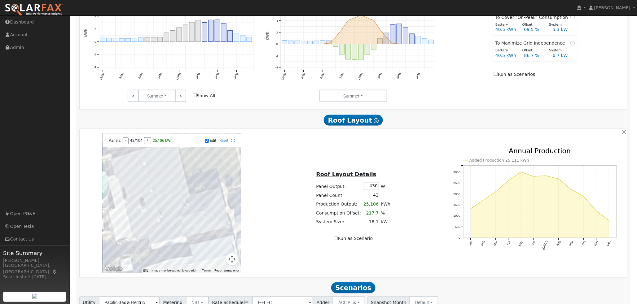
click at [212, 237] on div at bounding box center [171, 203] width 139 height 139
click at [208, 239] on div at bounding box center [171, 203] width 139 height 139
click at [201, 240] on div at bounding box center [171, 203] width 139 height 139
click at [196, 241] on div at bounding box center [171, 203] width 139 height 139
click at [143, 210] on div at bounding box center [171, 203] width 139 height 139
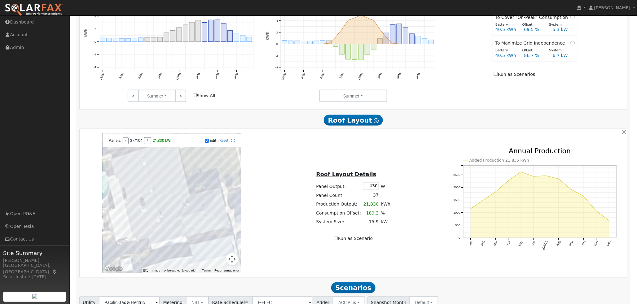
click at [146, 209] on div at bounding box center [171, 203] width 139 height 139
click at [152, 207] on div at bounding box center [171, 203] width 139 height 139
click at [152, 206] on div at bounding box center [171, 203] width 139 height 139
click at [165, 201] on div at bounding box center [171, 203] width 139 height 139
click at [175, 199] on div at bounding box center [171, 203] width 139 height 139
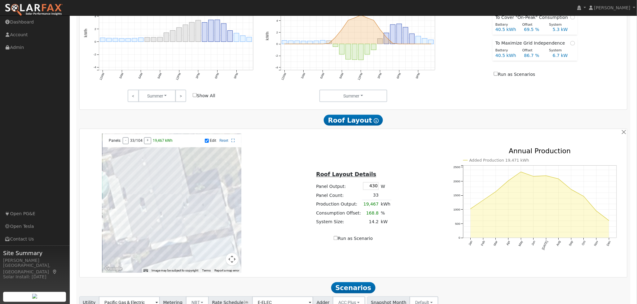
click at [173, 194] on div at bounding box center [171, 203] width 139 height 139
click at [169, 195] on div at bounding box center [171, 203] width 139 height 139
click at [149, 226] on div at bounding box center [171, 203] width 139 height 139
click at [151, 225] on div at bounding box center [171, 203] width 139 height 139
click at [150, 226] on div at bounding box center [171, 203] width 139 height 139
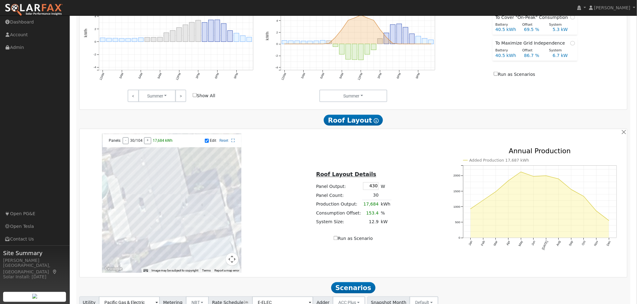
click at [145, 227] on div at bounding box center [171, 203] width 139 height 139
click at [145, 228] on div at bounding box center [171, 203] width 139 height 139
click at [140, 231] on div at bounding box center [171, 203] width 139 height 139
click at [137, 230] on div at bounding box center [171, 203] width 139 height 139
click at [153, 165] on div at bounding box center [171, 203] width 139 height 139
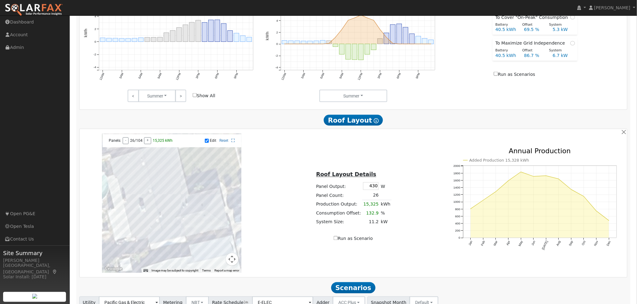
click at [166, 161] on div at bounding box center [171, 203] width 139 height 139
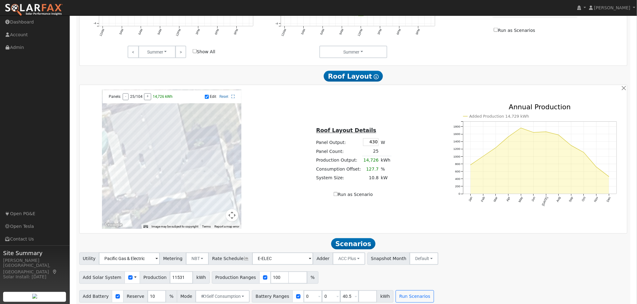
scroll to position [397, 0]
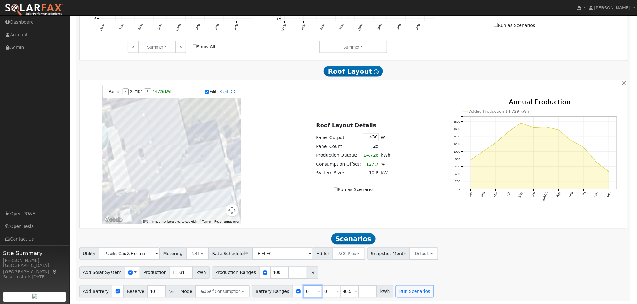
click at [304, 291] on input "0" at bounding box center [313, 292] width 19 height 12
click at [318, 292] on span at bounding box center [319, 292] width 2 height 7
click at [318, 293] on span at bounding box center [319, 292] width 2 height 7
click at [343, 292] on input "40.5" at bounding box center [349, 292] width 19 height 12
click at [340, 292] on input "40.5" at bounding box center [349, 292] width 19 height 12
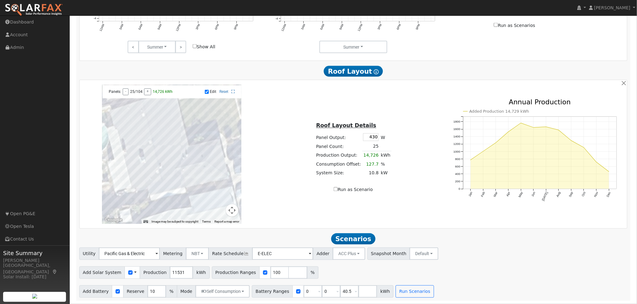
click at [355, 293] on span at bounding box center [356, 292] width 2 height 7
click at [340, 292] on input "40.5" at bounding box center [349, 292] width 19 height 12
drag, startPoint x: 340, startPoint y: 292, endPoint x: 327, endPoint y: 292, distance: 12.7
click at [340, 292] on input "40.5" at bounding box center [349, 292] width 19 height 12
type input "27"
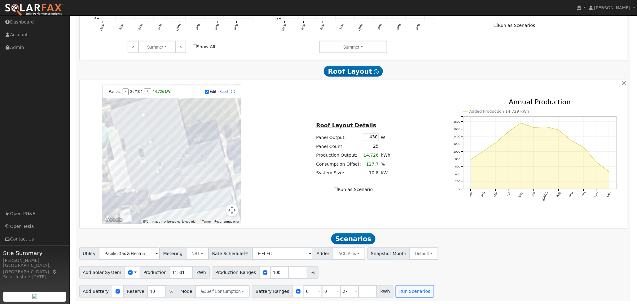
click at [425, 281] on div "Utility Pacific Gas & Electric Metering NBT NEM NBT Rate Schedule E-ELEC Adder …" at bounding box center [353, 273] width 555 height 50
click at [400, 290] on button "Run Scenarios" at bounding box center [415, 292] width 38 height 12
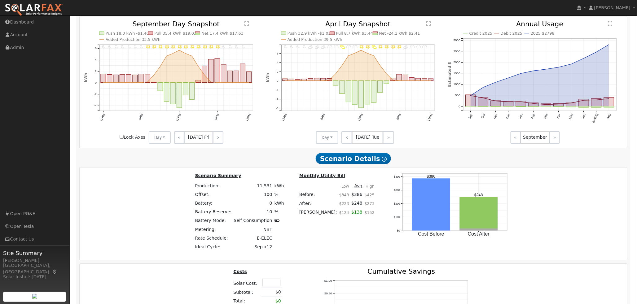
scroll to position [749, 0]
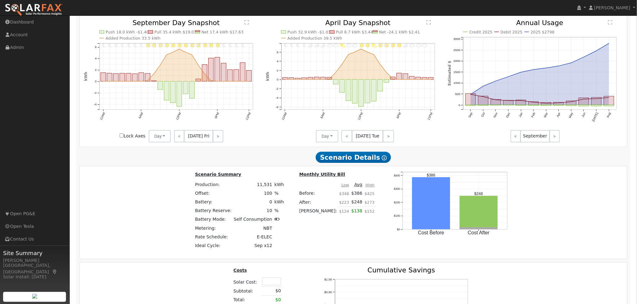
click at [273, 224] on td "Self Consumption" at bounding box center [253, 219] width 41 height 9
click at [280, 222] on icon at bounding box center [278, 219] width 6 height 4
click at [269, 223] on td "Self Consumption" at bounding box center [253, 219] width 41 height 9
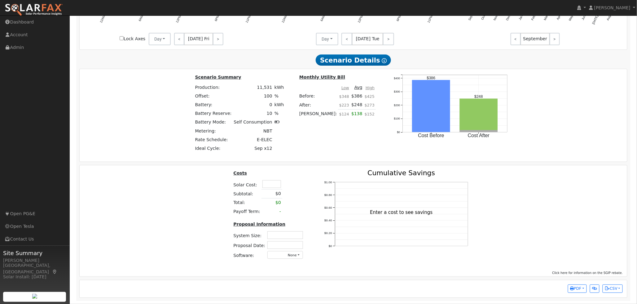
scroll to position [780, 0]
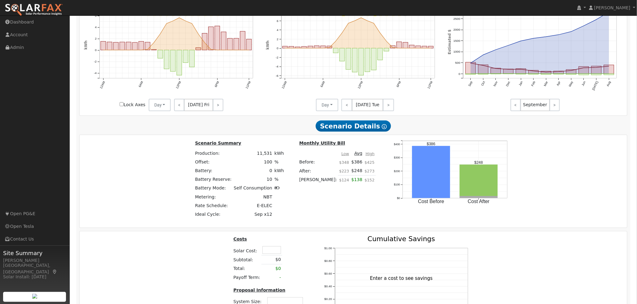
click at [330, 205] on div "Scenario Summary Production: 11,531 kWh Offset: 100 % Battery: 0 kWh Battery Re…" at bounding box center [353, 181] width 552 height 84
click at [531, 153] on div "Scenario Summary Production: 11,531 kWh Offset: 100 % Battery: 0 kWh Battery Re…" at bounding box center [353, 181] width 552 height 84
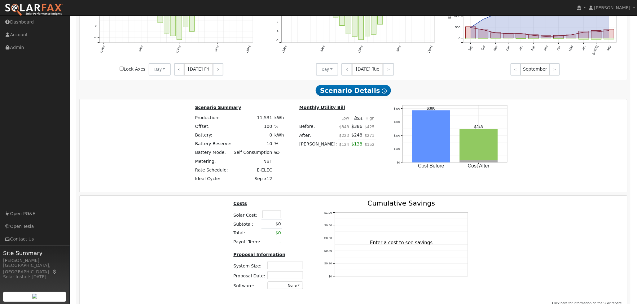
scroll to position [849, 0]
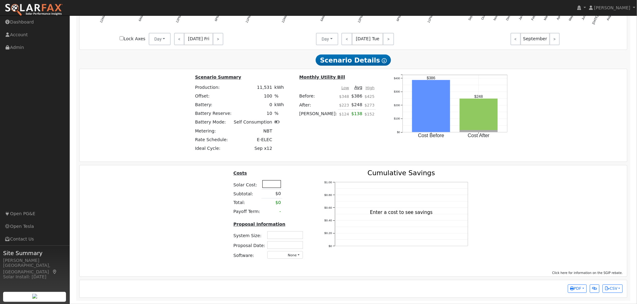
click at [278, 187] on input "text" at bounding box center [272, 184] width 19 height 8
click at [306, 177] on div "Costs Solar Cost: Subtotal: $0 Total: $0 Payoff Term: - Proposal Information Sy…" at bounding box center [269, 217] width 87 height 95
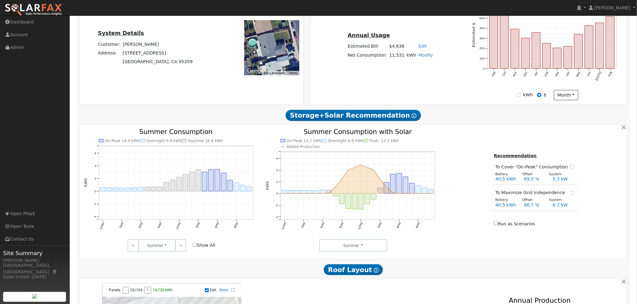
scroll to position [264, 0]
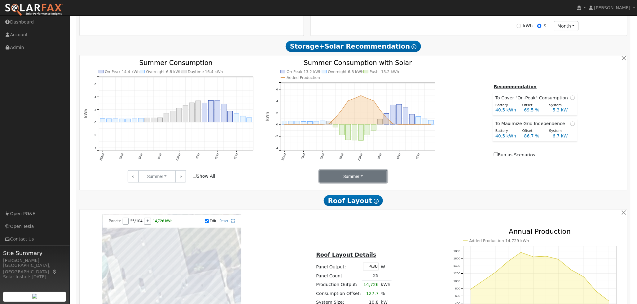
click at [369, 181] on button "Summer" at bounding box center [354, 176] width 68 height 12
click at [348, 206] on link "Months" at bounding box center [341, 207] width 43 height 9
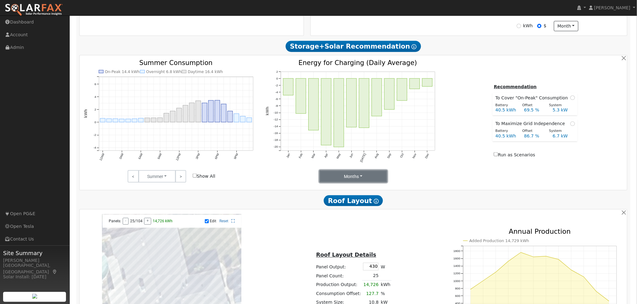
click at [362, 180] on button "Months" at bounding box center [354, 176] width 68 height 12
click at [351, 193] on link "Summer" at bounding box center [341, 190] width 43 height 9
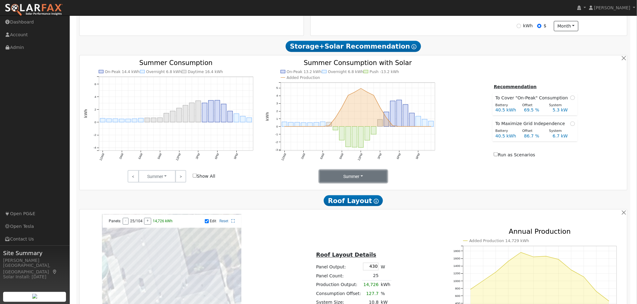
click at [376, 180] on button "Summer" at bounding box center [354, 176] width 68 height 12
click at [347, 203] on link "Seasons" at bounding box center [341, 199] width 43 height 9
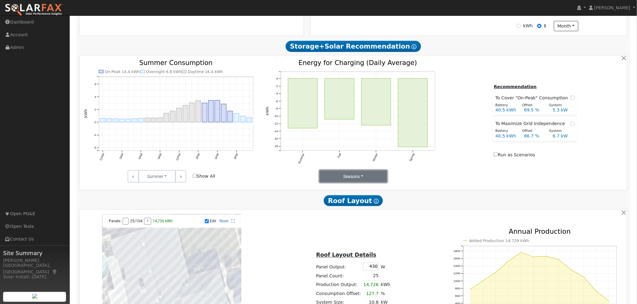
click at [347, 179] on button "Seasons" at bounding box center [354, 176] width 68 height 12
click at [339, 193] on link "Summer" at bounding box center [341, 190] width 43 height 9
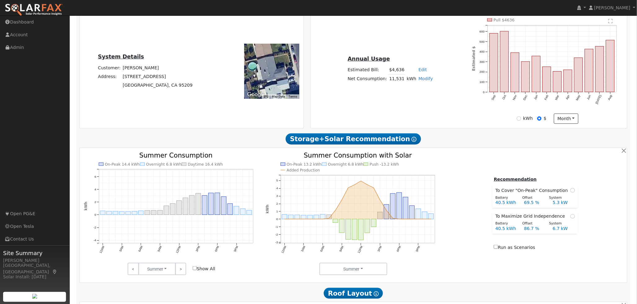
scroll to position [160, 0]
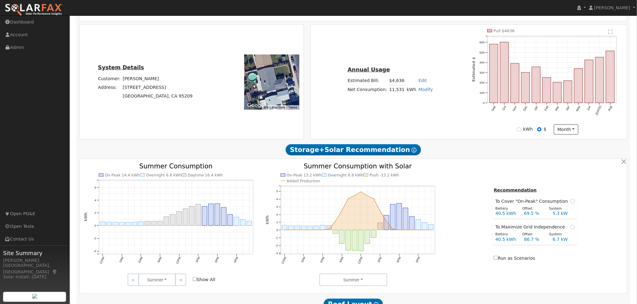
click at [412, 151] on icon at bounding box center [414, 150] width 5 height 5
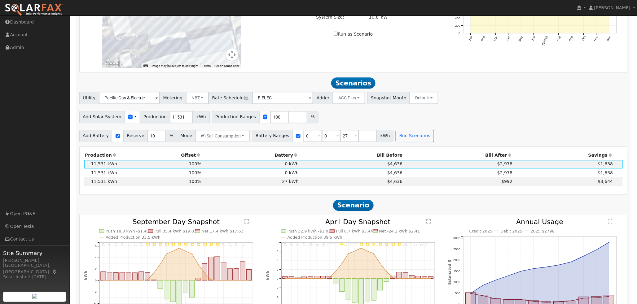
scroll to position [642, 0]
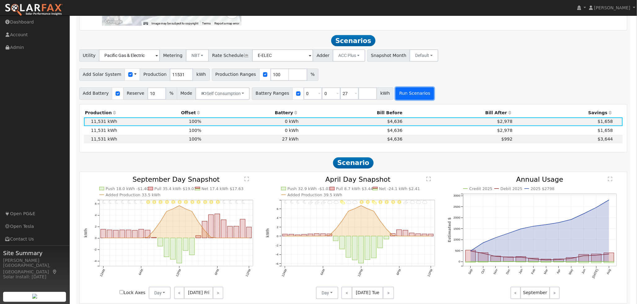
click at [399, 94] on button "Run Scenarios" at bounding box center [415, 93] width 38 height 12
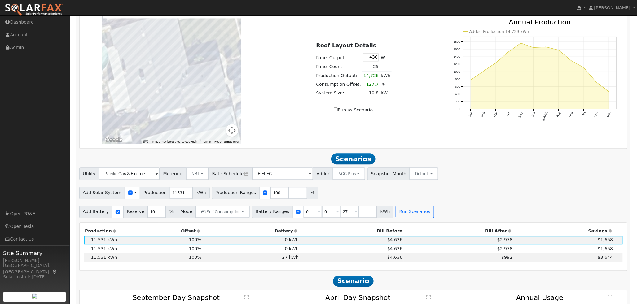
scroll to position [558, 0]
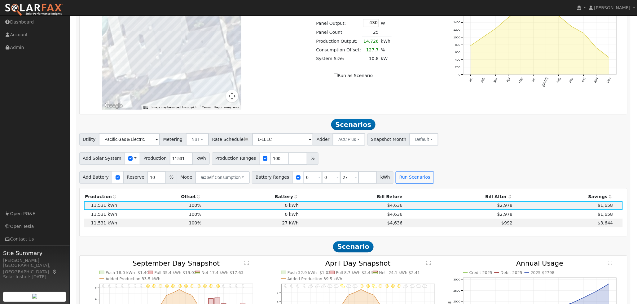
click at [338, 77] on input "Run as Scenario" at bounding box center [336, 75] width 4 height 4
checkbox input "true"
type input "14726"
click at [364, 129] on span "Scenarios" at bounding box center [353, 124] width 44 height 11
click at [352, 129] on span "Scenarios" at bounding box center [353, 124] width 44 height 11
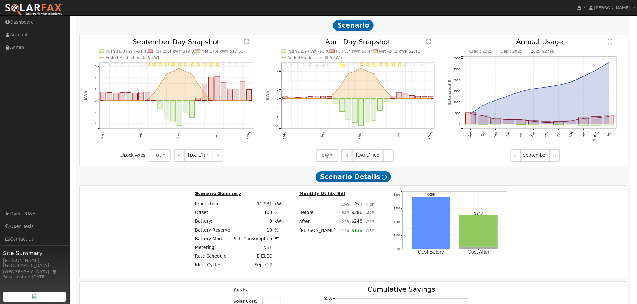
scroll to position [797, 0]
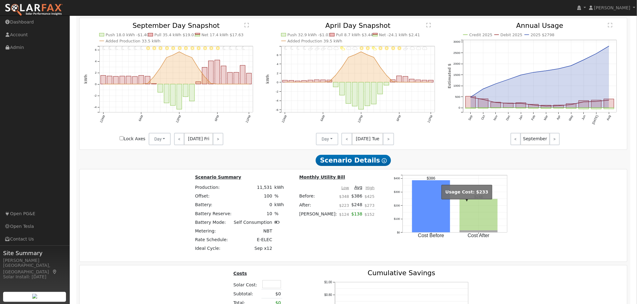
click at [462, 205] on rect "onclick=""" at bounding box center [479, 215] width 38 height 32
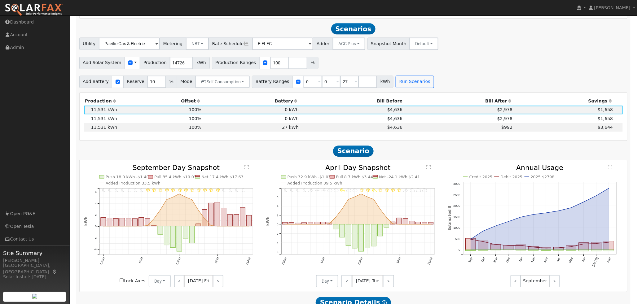
scroll to position [624, 0]
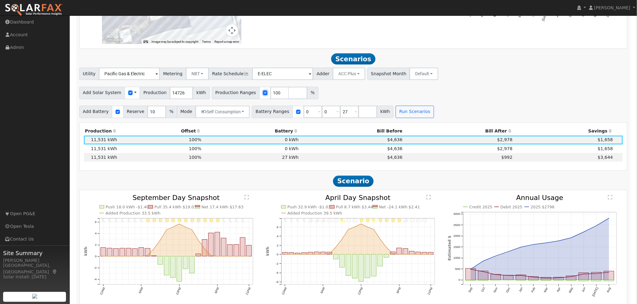
click at [263, 95] on input "checkbox" at bounding box center [265, 92] width 4 height 4
checkbox input "true"
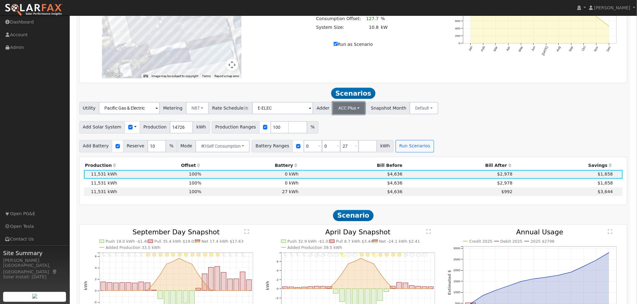
click at [340, 112] on button "ACC Plus" at bounding box center [349, 108] width 33 height 12
click at [340, 111] on button "ACC Plus" at bounding box center [349, 108] width 33 height 12
click at [410, 110] on button "Default" at bounding box center [424, 108] width 29 height 12
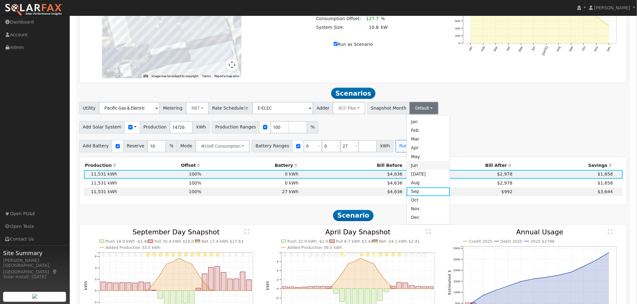
click at [407, 167] on link "Jun" at bounding box center [428, 165] width 43 height 9
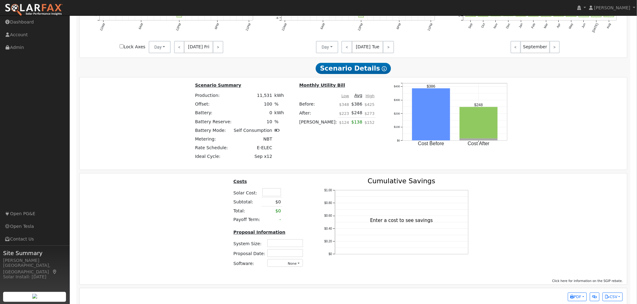
scroll to position [900, 0]
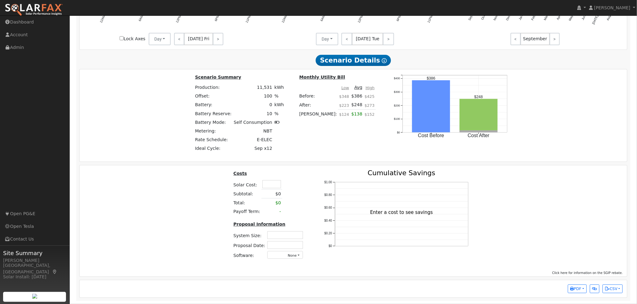
click at [365, 180] on icon "$0 $0.20 $0.40 $0.60 $0.80 $1.00 Cumulative Savings Enter a cost to see savings" at bounding box center [397, 220] width 155 height 101
click at [294, 180] on table "Costs Solar Cost: Subtotal: $0 Total: $0 Payoff Term: -" at bounding box center [269, 193] width 74 height 46
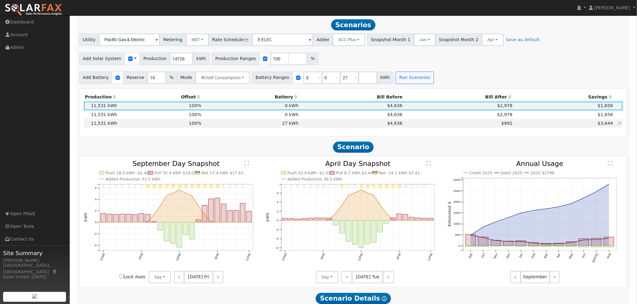
scroll to position [659, 0]
click at [488, 127] on td "$992" at bounding box center [459, 123] width 110 height 9
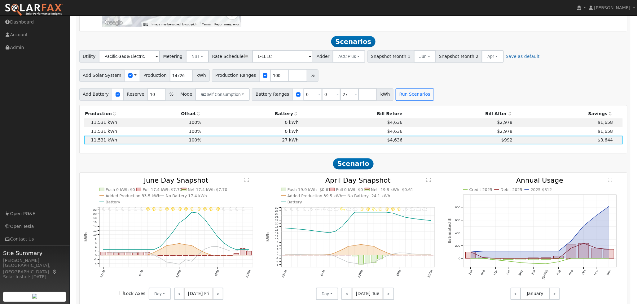
scroll to position [624, 0]
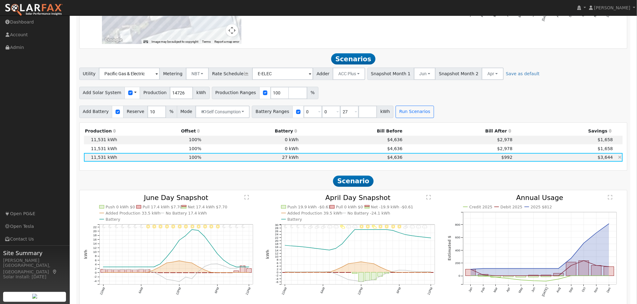
click at [300, 162] on td "$4,636" at bounding box center [352, 157] width 104 height 9
click at [295, 162] on td "27 kWh" at bounding box center [250, 157] width 97 height 9
click at [355, 115] on span at bounding box center [356, 112] width 2 height 7
click at [342, 118] on input "27" at bounding box center [349, 112] width 19 height 12
click at [355, 116] on span at bounding box center [356, 112] width 2 height 7
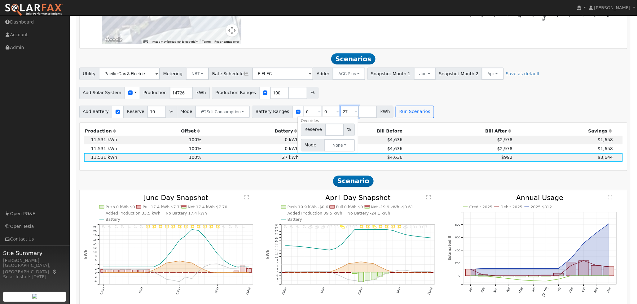
click at [342, 115] on input "27" at bounding box center [349, 112] width 19 height 12
drag, startPoint x: 342, startPoint y: 115, endPoint x: 331, endPoint y: 115, distance: 11.8
click at [340, 115] on input "27" at bounding box center [349, 112] width 19 height 12
type input "13.5"
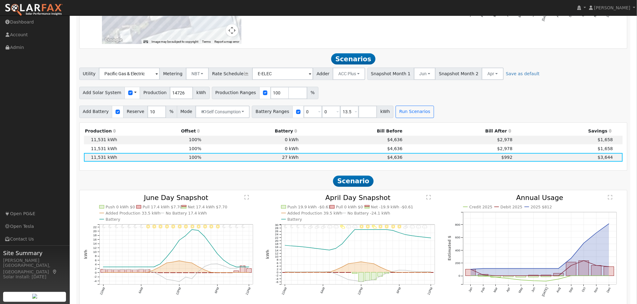
click at [433, 130] on div "Production Offset Battery Reserve Mode ACC Push Incentive Bill Before Bill Afte…" at bounding box center [354, 147] width 548 height 48
click at [407, 118] on button "Run Scenarios" at bounding box center [415, 112] width 38 height 12
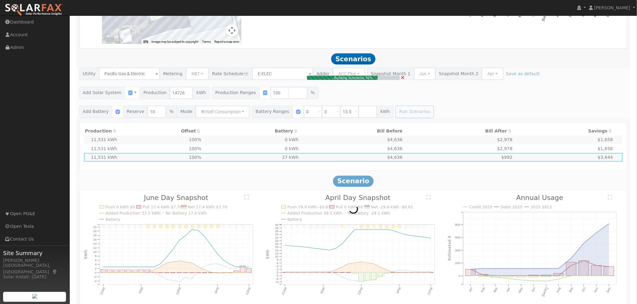
type input "10.8"
type input "$32,400"
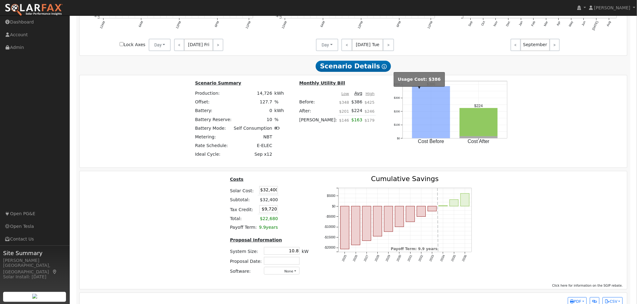
scroll to position [903, 0]
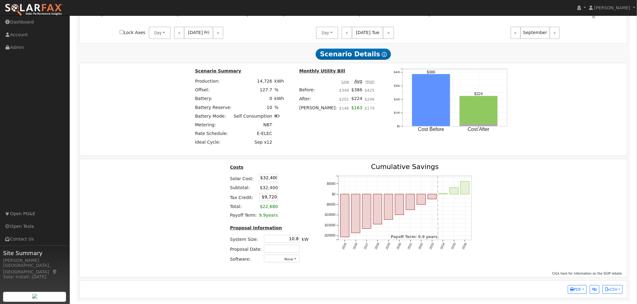
click at [265, 121] on td "Self Consumption" at bounding box center [253, 116] width 41 height 9
click at [280, 118] on icon at bounding box center [278, 116] width 6 height 4
click at [258, 120] on td "Self Consumption" at bounding box center [253, 116] width 41 height 9
click at [247, 121] on td "Self Consumption" at bounding box center [253, 116] width 41 height 9
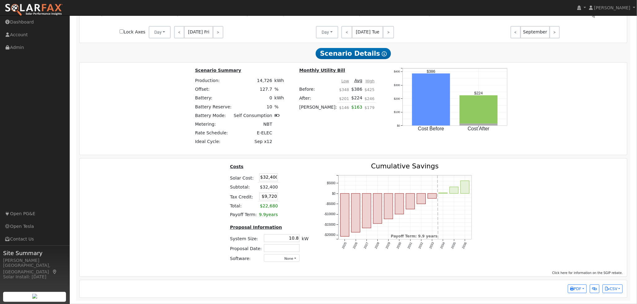
click at [274, 215] on td "9.9 years" at bounding box center [268, 215] width 21 height 9
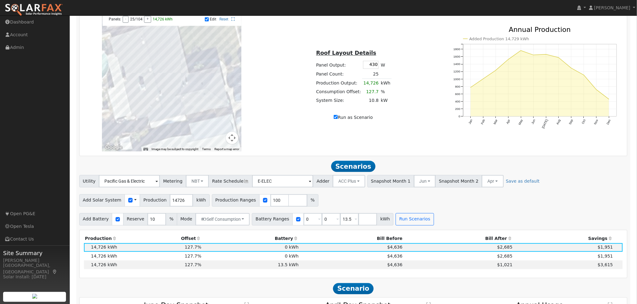
scroll to position [529, 0]
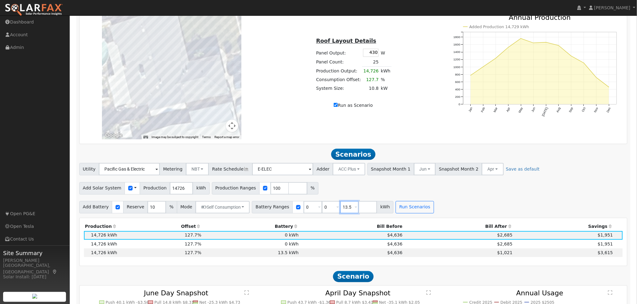
click at [342, 212] on input "13.5" at bounding box center [349, 207] width 19 height 12
click at [343, 212] on input "13.5" at bounding box center [349, 207] width 19 height 12
click at [241, 209] on button "Self Consumption" at bounding box center [223, 207] width 54 height 12
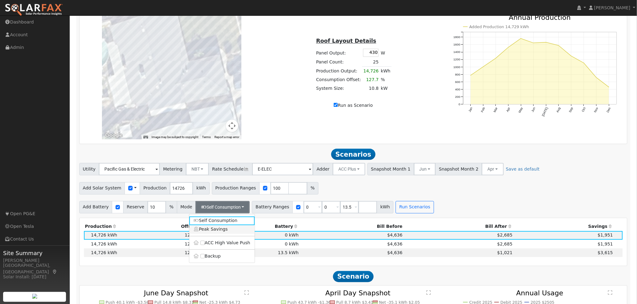
click at [226, 234] on link "Peak Savings" at bounding box center [221, 229] width 65 height 9
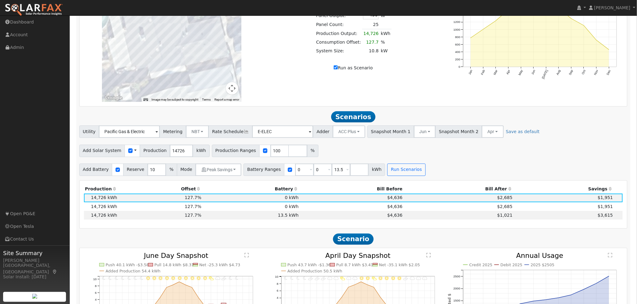
scroll to position [563, 0]
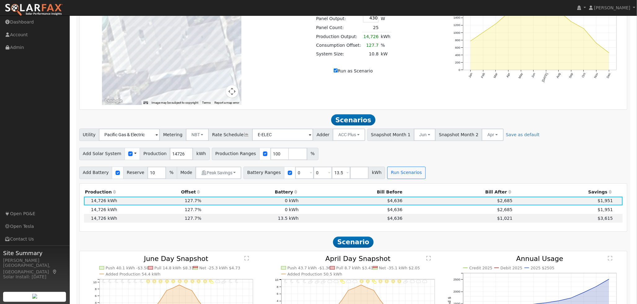
click at [347, 177] on span at bounding box center [348, 173] width 2 height 7
type input "2"
click at [347, 177] on span at bounding box center [348, 173] width 2 height 7
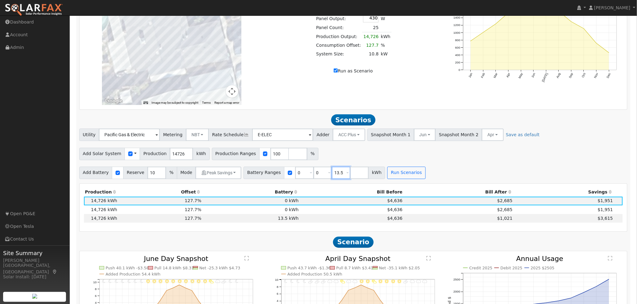
click at [332, 177] on input "13.5" at bounding box center [341, 173] width 19 height 12
click at [347, 176] on span at bounding box center [348, 173] width 2 height 7
click at [332, 176] on input "13.5" at bounding box center [341, 173] width 19 height 12
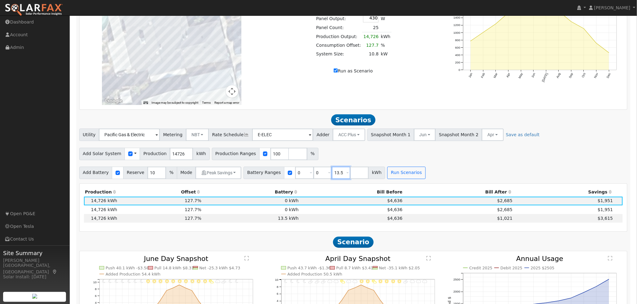
click at [332, 176] on input "13.5" at bounding box center [341, 173] width 19 height 12
type input "27"
click at [477, 169] on div "Add Battery Reserve 10 % Mode Peak Savings Self Consumption Peak Savings ACC Hi…" at bounding box center [353, 172] width 551 height 15
click at [402, 179] on button "Run Scenarios" at bounding box center [406, 173] width 38 height 12
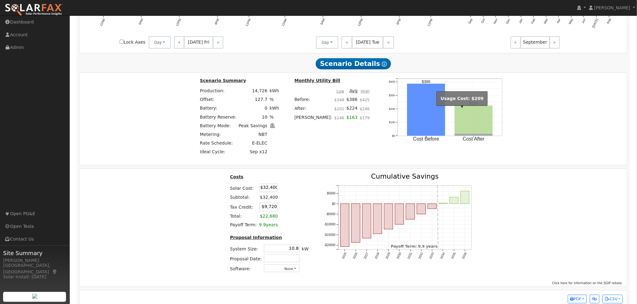
scroll to position [903, 0]
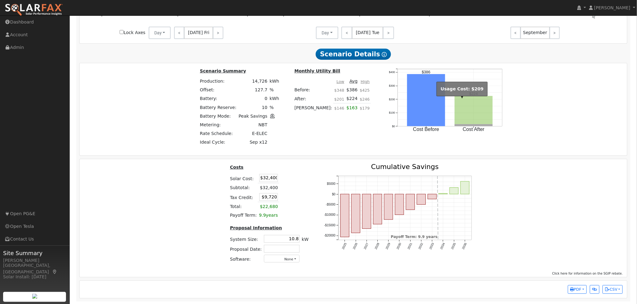
click at [457, 114] on rect "onclick=""" at bounding box center [474, 110] width 38 height 28
click at [466, 116] on rect "onclick=""" at bounding box center [474, 110] width 38 height 28
click at [455, 117] on rect "onclick=""" at bounding box center [474, 110] width 38 height 28
click at [530, 117] on div "Scenario Summary Production: 14,726 kWh Offset: 127.7 % Battery: 0 kWh Battery …" at bounding box center [353, 110] width 552 height 84
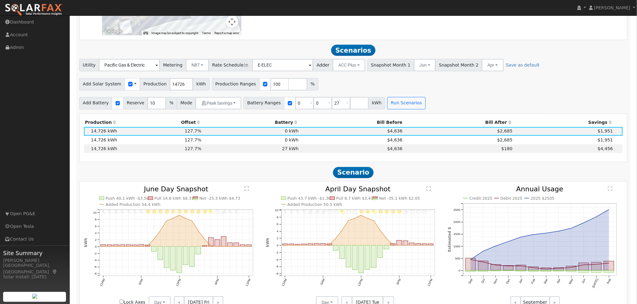
scroll to position [632, 0]
drag, startPoint x: 218, startPoint y: 137, endPoint x: 620, endPoint y: 136, distance: 402.6
click at [620, 134] on icon at bounding box center [620, 132] width 3 height 4
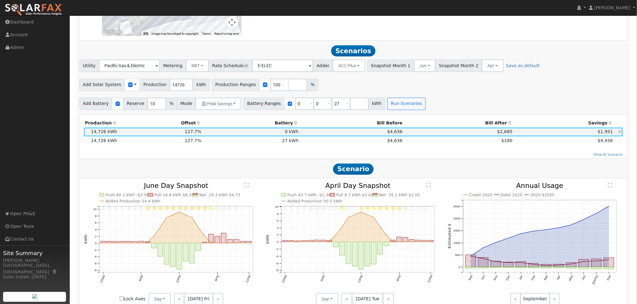
click at [620, 134] on icon at bounding box center [620, 132] width 3 height 4
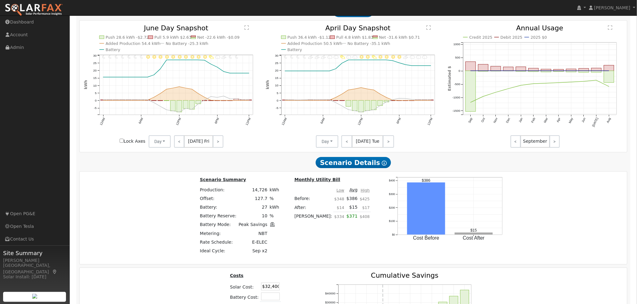
scroll to position [804, 0]
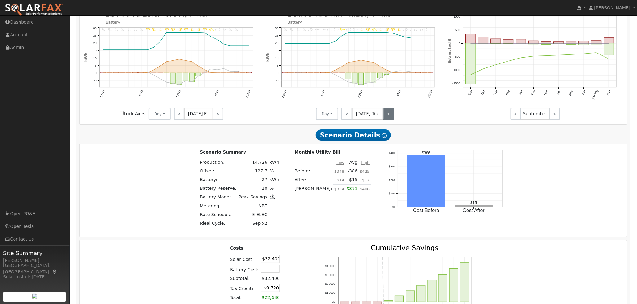
click at [383, 120] on link ">" at bounding box center [388, 114] width 11 height 12
click at [384, 120] on link ">" at bounding box center [389, 114] width 10 height 12
click at [387, 120] on link ">" at bounding box center [389, 114] width 11 height 12
click at [387, 120] on link ">" at bounding box center [388, 114] width 12 height 12
click at [387, 120] on link ">" at bounding box center [388, 114] width 11 height 12
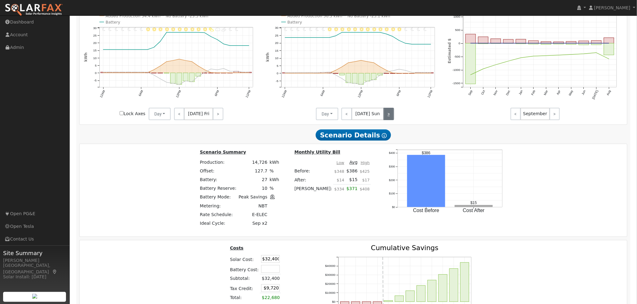
click at [387, 120] on link ">" at bounding box center [389, 114] width 11 height 12
click at [387, 120] on link ">" at bounding box center [389, 114] width 10 height 12
click at [387, 120] on link ">" at bounding box center [388, 114] width 11 height 12
click at [387, 120] on link ">" at bounding box center [389, 114] width 10 height 12
click at [387, 120] on link ">" at bounding box center [389, 114] width 11 height 12
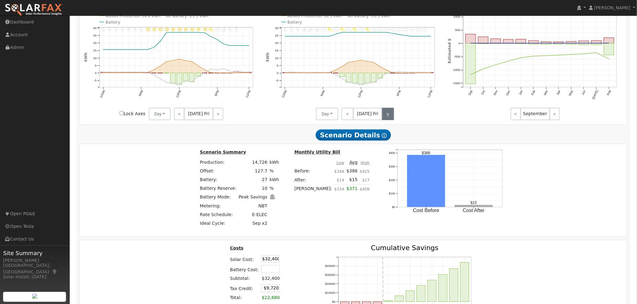
click at [387, 120] on link ">" at bounding box center [388, 114] width 12 height 12
click at [387, 120] on link ">" at bounding box center [388, 114] width 11 height 12
click at [387, 120] on link ">" at bounding box center [389, 114] width 11 height 12
click at [387, 120] on link ">" at bounding box center [389, 114] width 10 height 12
click at [387, 120] on link ">" at bounding box center [388, 114] width 11 height 12
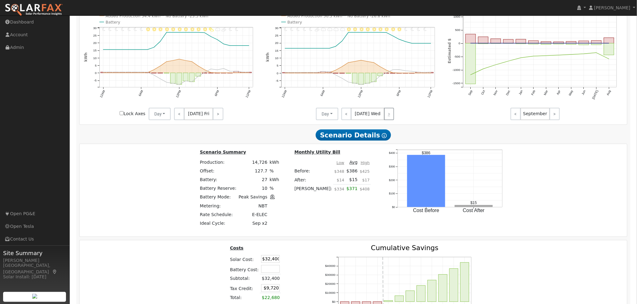
click at [387, 120] on div "< [DATE] Wed >" at bounding box center [366, 114] width 56 height 12
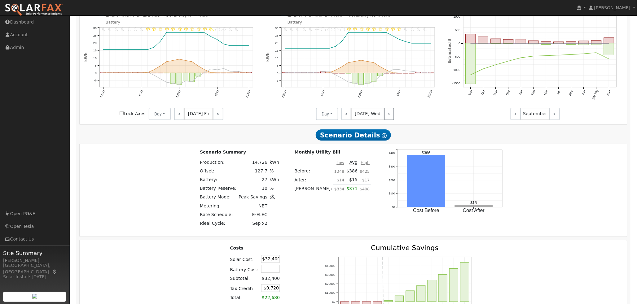
click at [387, 120] on div "< [DATE] Wed >" at bounding box center [366, 114] width 56 height 12
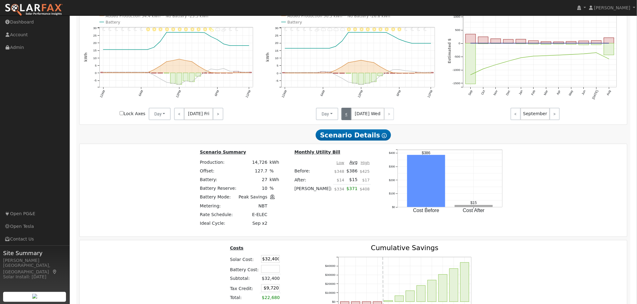
click at [342, 119] on link "<" at bounding box center [347, 114] width 10 height 12
click at [342, 119] on link "<" at bounding box center [347, 114] width 11 height 12
click at [342, 119] on link "<" at bounding box center [347, 114] width 10 height 12
click at [342, 119] on link "<" at bounding box center [347, 114] width 11 height 12
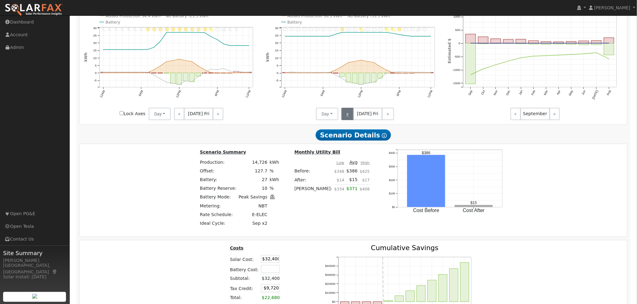
click at [342, 119] on link "<" at bounding box center [348, 114] width 12 height 12
click at [342, 119] on link "<" at bounding box center [347, 114] width 10 height 12
click at [342, 119] on link "<" at bounding box center [347, 114] width 11 height 12
click at [342, 119] on link "<" at bounding box center [347, 114] width 10 height 12
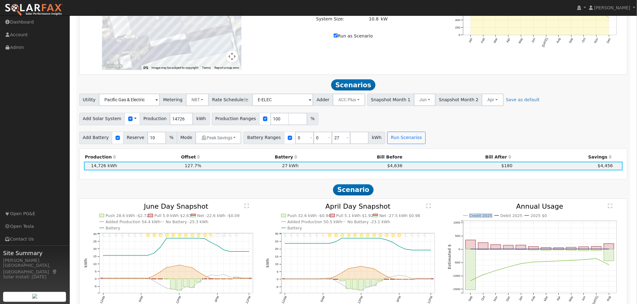
scroll to position [563, 0]
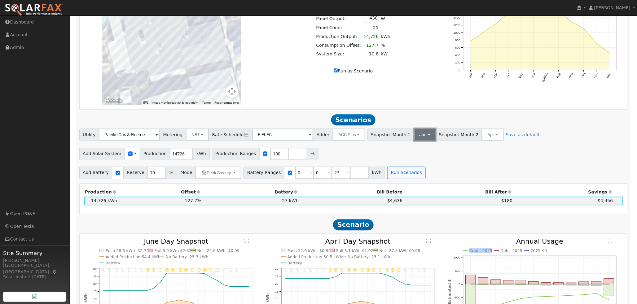
click at [414, 140] on button "Jun" at bounding box center [425, 135] width 22 height 12
click at [482, 136] on button "Apr" at bounding box center [493, 135] width 22 height 12
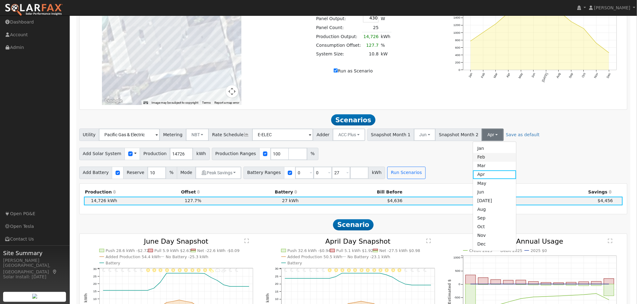
click at [473, 158] on link "Feb" at bounding box center [494, 157] width 43 height 9
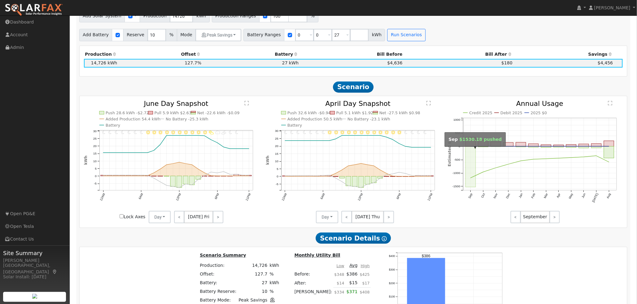
scroll to position [735, 0]
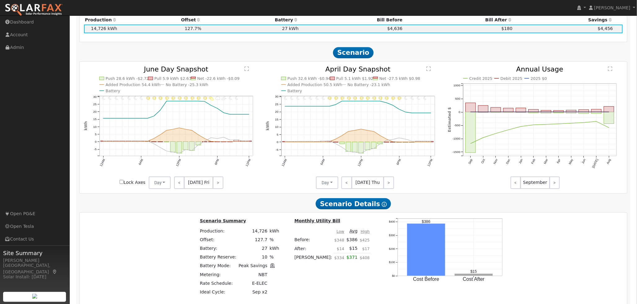
click at [224, 87] on icon "11PM - undefined 10PM - undefined 9PM - Clear 8PM - Clear 7PM - PartlyCloudy 6P…" at bounding box center [171, 128] width 175 height 124
click at [157, 187] on button "Day" at bounding box center [160, 183] width 22 height 12
click at [197, 184] on span "[DATE] Fri" at bounding box center [198, 183] width 29 height 12
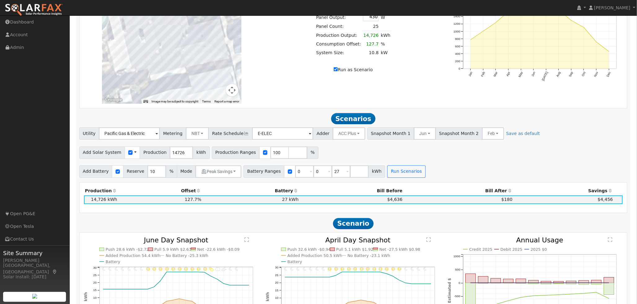
scroll to position [556, 0]
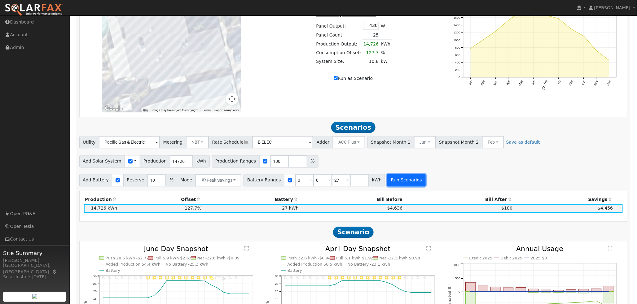
click at [392, 185] on button "Run Scenarios" at bounding box center [406, 180] width 38 height 12
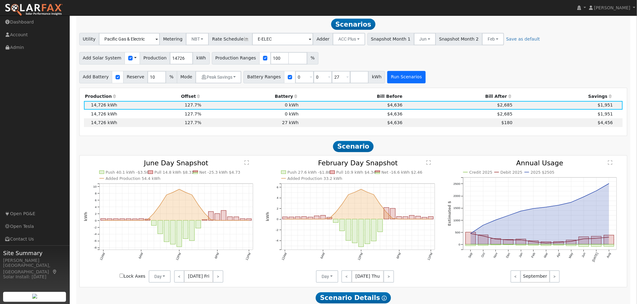
scroll to position [662, 0]
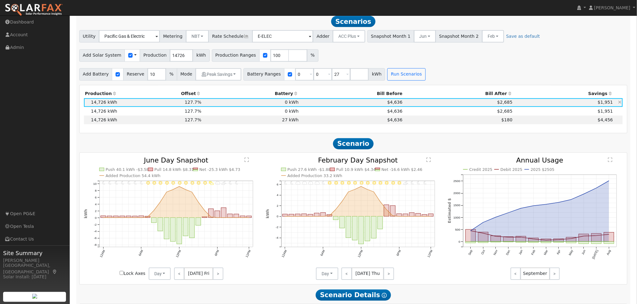
click at [619, 104] on icon at bounding box center [620, 102] width 3 height 4
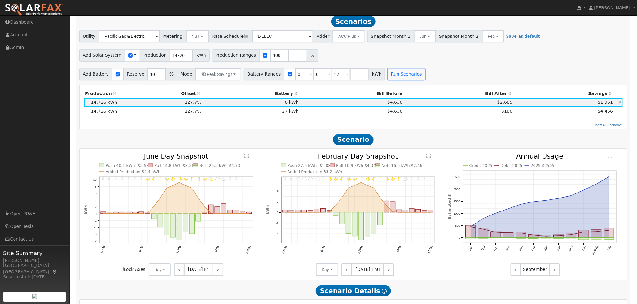
click at [619, 104] on icon at bounding box center [620, 102] width 3 height 4
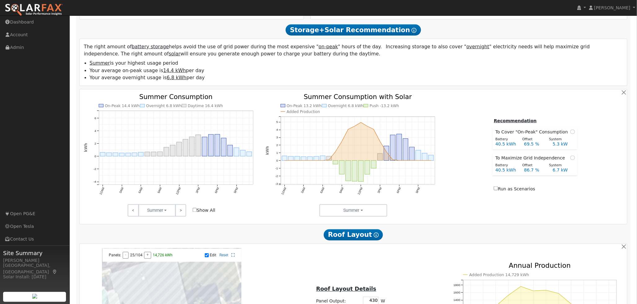
scroll to position [246, 0]
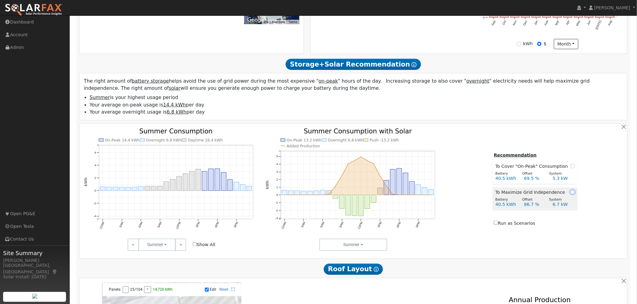
click at [571, 194] on input "radio" at bounding box center [573, 192] width 4 height 4
radio input "true"
click at [480, 223] on div "Recommendation To Cover "On-Peak" Consumption Battery Offset System 40.5 kWh 69…" at bounding box center [535, 190] width 182 height 76
click at [498, 225] on input "Run as Scenarios" at bounding box center [496, 223] width 4 height 4
click at [517, 227] on label "Run as Scenarios" at bounding box center [514, 223] width 41 height 7
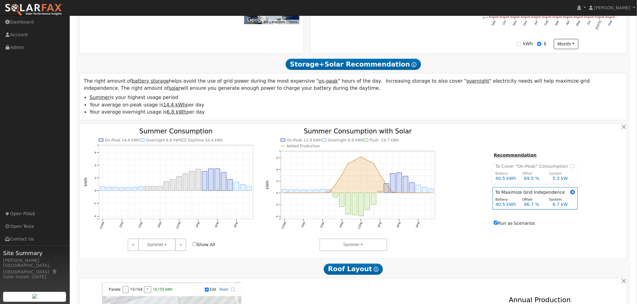
click at [498, 225] on input "Run as Scenarios" at bounding box center [496, 223] width 4 height 4
checkbox input "true"
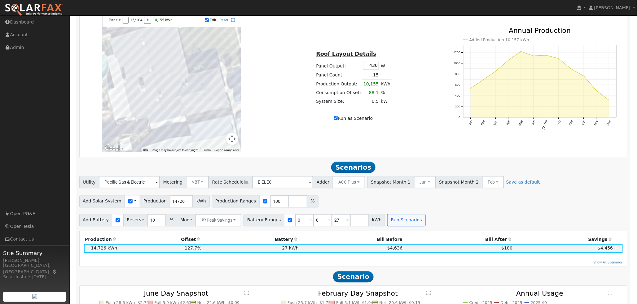
scroll to position [556, 0]
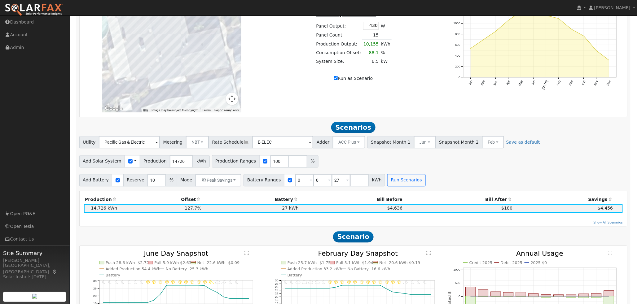
click at [365, 129] on span "Scenarios" at bounding box center [353, 127] width 44 height 11
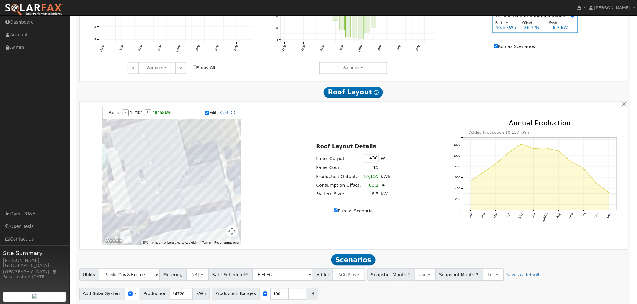
scroll to position [457, 0]
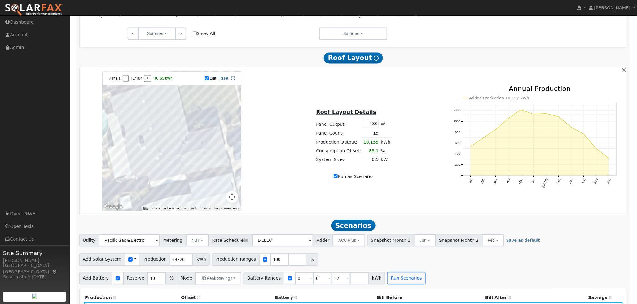
click at [140, 116] on div at bounding box center [171, 141] width 139 height 139
click at [137, 117] on div at bounding box center [171, 141] width 139 height 139
click at [131, 118] on div at bounding box center [171, 141] width 139 height 139
click at [126, 119] on div at bounding box center [171, 141] width 139 height 139
click at [123, 131] on div at bounding box center [171, 141] width 139 height 139
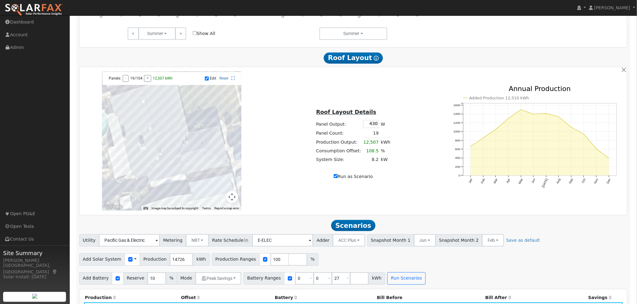
click at [128, 131] on div at bounding box center [171, 141] width 139 height 139
click at [132, 129] on div at bounding box center [171, 141] width 139 height 139
click at [136, 128] on div at bounding box center [171, 141] width 139 height 139
click at [141, 127] on div at bounding box center [171, 141] width 139 height 139
click at [145, 132] on div at bounding box center [171, 141] width 139 height 139
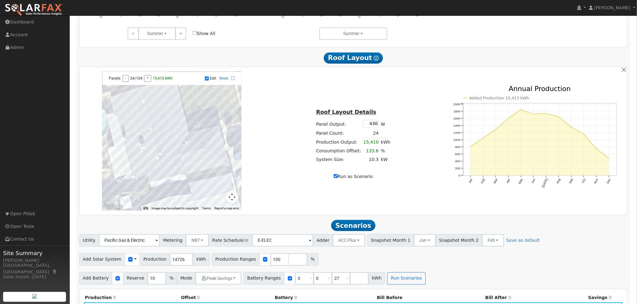
click at [138, 135] on div at bounding box center [171, 141] width 139 height 139
click at [134, 137] on div at bounding box center [171, 141] width 139 height 139
click at [130, 138] on div at bounding box center [171, 141] width 139 height 139
click at [157, 107] on div at bounding box center [171, 141] width 139 height 139
click at [169, 106] on div at bounding box center [171, 141] width 139 height 139
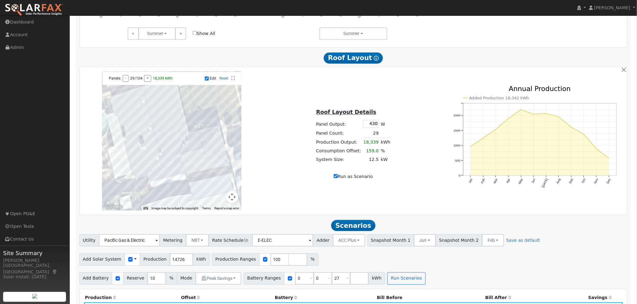
click at [169, 103] on div at bounding box center [171, 141] width 139 height 139
click at [158, 111] on div at bounding box center [171, 141] width 139 height 139
click at [172, 116] on div at bounding box center [171, 141] width 139 height 139
click at [163, 118] on div at bounding box center [171, 141] width 139 height 139
click at [165, 118] on div at bounding box center [171, 141] width 139 height 139
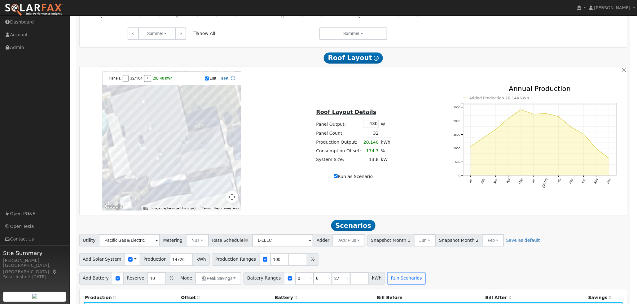
click at [159, 117] on div at bounding box center [171, 141] width 139 height 139
click at [169, 122] on div at bounding box center [171, 141] width 139 height 139
click at [162, 123] on div at bounding box center [171, 141] width 139 height 139
click at [162, 129] on div at bounding box center [171, 141] width 139 height 139
click at [171, 129] on div at bounding box center [171, 141] width 139 height 139
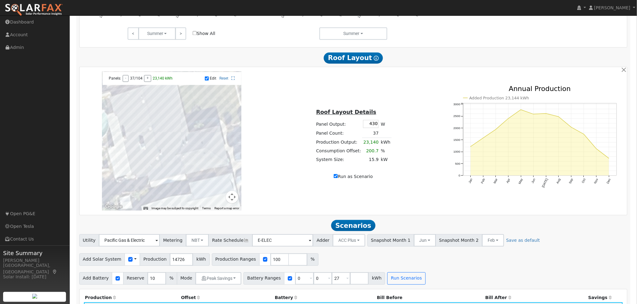
click at [171, 126] on div at bounding box center [171, 141] width 139 height 139
click at [165, 134] on div at bounding box center [171, 141] width 139 height 139
click at [222, 170] on div at bounding box center [171, 141] width 139 height 139
click at [216, 171] on div at bounding box center [171, 141] width 139 height 139
click at [214, 172] on div at bounding box center [171, 141] width 139 height 139
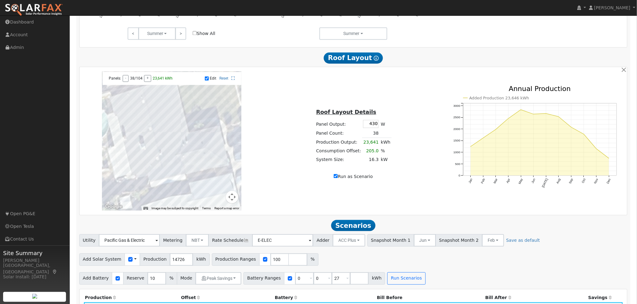
click at [214, 172] on div at bounding box center [171, 141] width 139 height 139
click at [211, 172] on div at bounding box center [171, 141] width 139 height 139
click at [210, 165] on div at bounding box center [171, 141] width 139 height 139
click at [204, 165] on div at bounding box center [171, 141] width 139 height 139
click at [205, 174] on div at bounding box center [171, 141] width 139 height 139
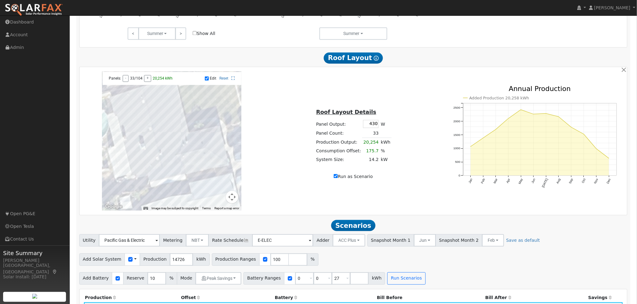
click at [203, 176] on div at bounding box center [171, 141] width 139 height 139
click at [196, 176] on div at bounding box center [171, 141] width 139 height 139
click at [196, 168] on div at bounding box center [171, 141] width 139 height 139
click at [192, 168] on div at bounding box center [171, 141] width 139 height 139
click at [188, 180] on div at bounding box center [171, 141] width 139 height 139
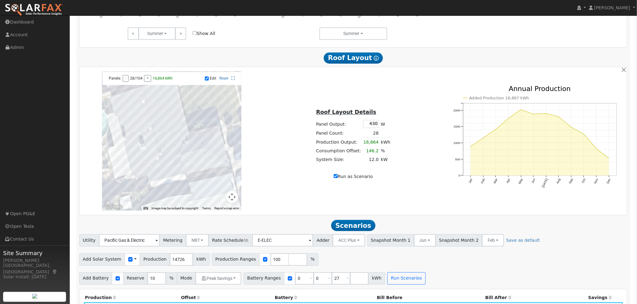
click at [184, 182] on div at bounding box center [171, 141] width 139 height 139
click at [183, 182] on div at bounding box center [171, 141] width 139 height 139
click at [185, 180] on div at bounding box center [171, 141] width 139 height 139
click at [175, 182] on div at bounding box center [171, 141] width 139 height 139
click at [171, 184] on div at bounding box center [171, 141] width 139 height 139
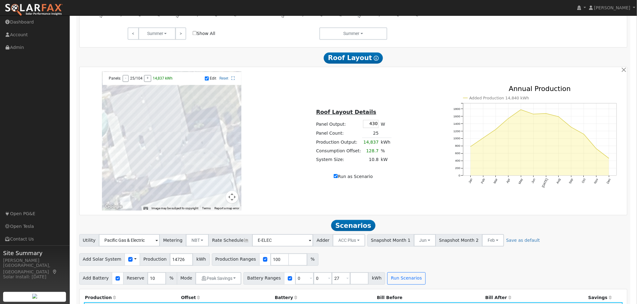
click at [170, 185] on div at bounding box center [171, 141] width 139 height 139
click at [166, 185] on div at bounding box center [171, 141] width 139 height 139
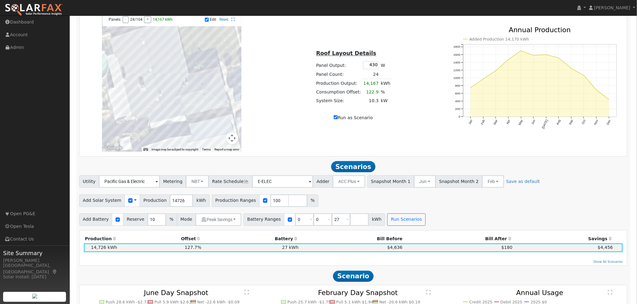
scroll to position [526, 0]
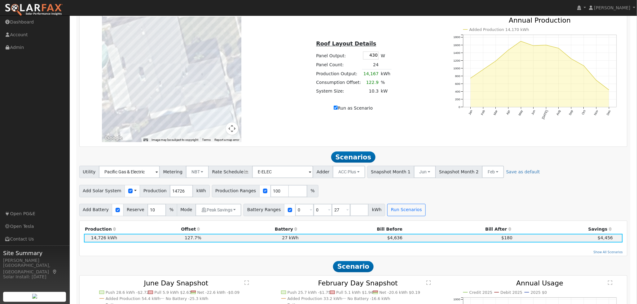
click at [383, 123] on div "← Move left → Move right ↑ Move up ↓ Move down + Zoom in - Zoom out Home Jump l…" at bounding box center [354, 72] width 546 height 139
click at [358, 157] on span "Scenarios" at bounding box center [353, 157] width 44 height 11
click at [356, 160] on span "Scenarios" at bounding box center [353, 157] width 44 height 11
click at [421, 160] on h2 "Scenarios Scenario" at bounding box center [353, 157] width 549 height 11
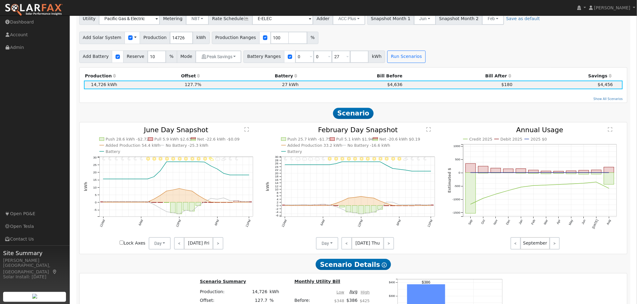
scroll to position [698, 0]
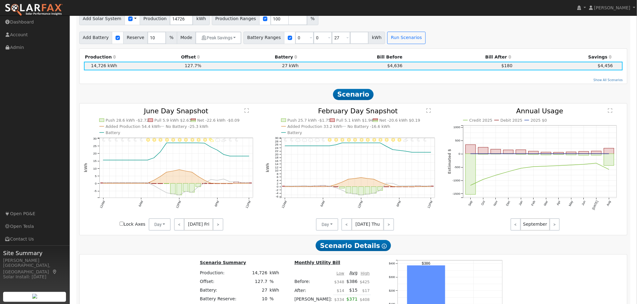
click at [362, 96] on span "Scenario" at bounding box center [353, 94] width 41 height 11
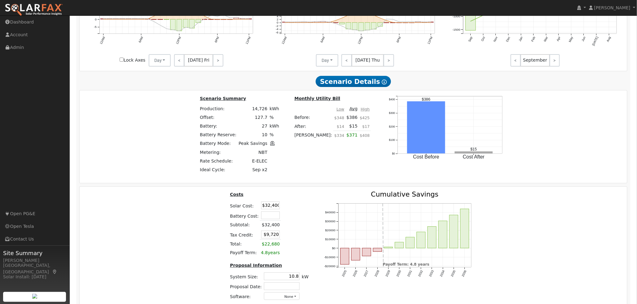
scroll to position [870, 0]
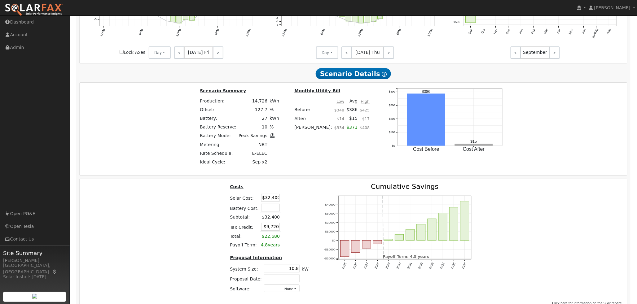
click at [364, 79] on span "Scenario Details Show Help" at bounding box center [353, 73] width 75 height 11
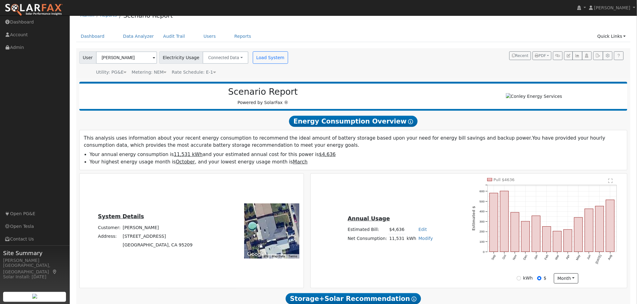
scroll to position [0, 0]
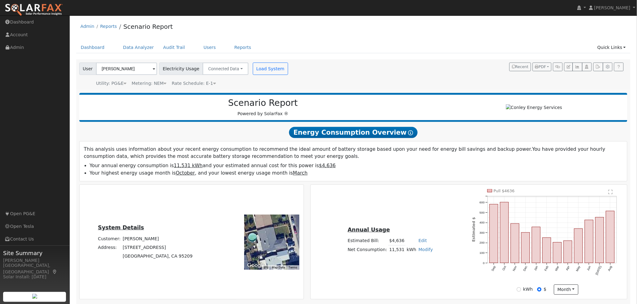
click at [408, 135] on icon at bounding box center [410, 132] width 5 height 5
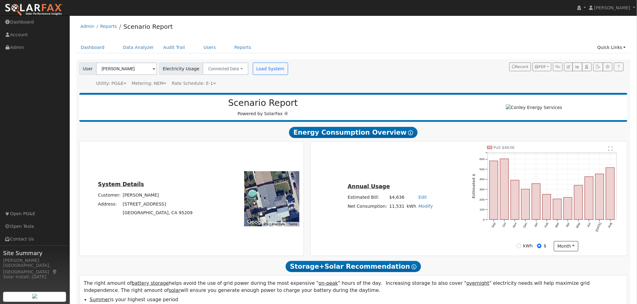
click at [408, 135] on icon at bounding box center [410, 132] width 5 height 5
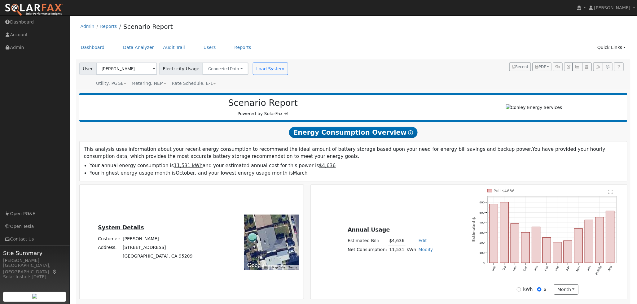
click at [408, 135] on icon at bounding box center [410, 132] width 5 height 5
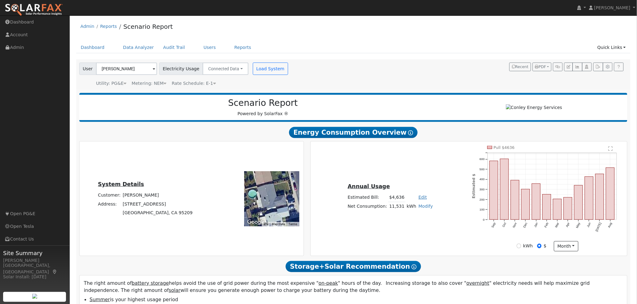
click at [421, 200] on link "Edit" at bounding box center [423, 197] width 8 height 5
click at [422, 199] on link "Edit" at bounding box center [423, 197] width 8 height 5
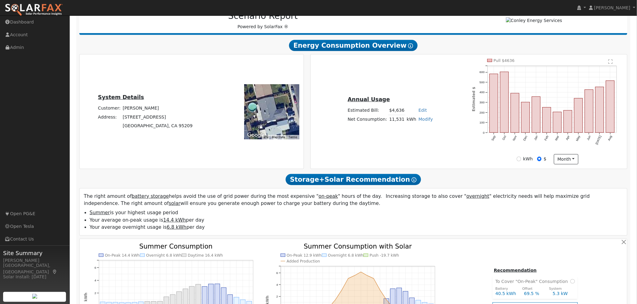
scroll to position [103, 0]
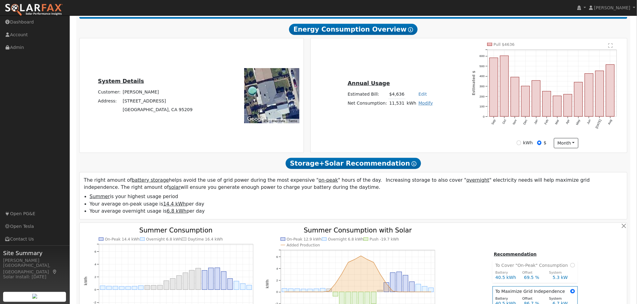
click at [423, 106] on link "Modify" at bounding box center [426, 103] width 15 height 5
click at [452, 115] on div "Annual Usage Estimated Bill: $4,636 Edit Estimated Bill $ Annual Net Consumptio…" at bounding box center [469, 96] width 315 height 106
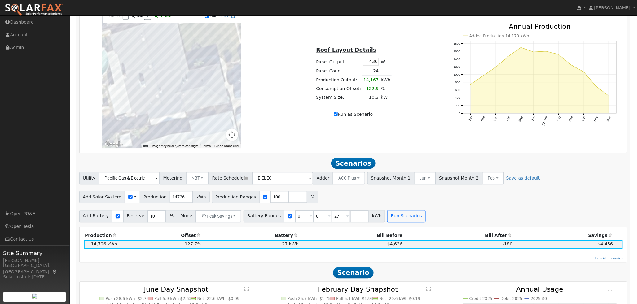
scroll to position [516, 0]
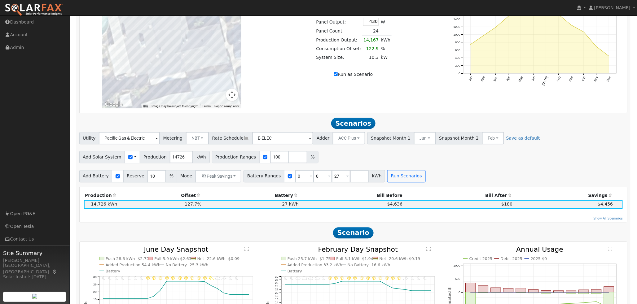
click at [360, 125] on span "Scenarios" at bounding box center [353, 123] width 44 height 11
click at [406, 175] on button "Run Scenarios" at bounding box center [406, 176] width 38 height 12
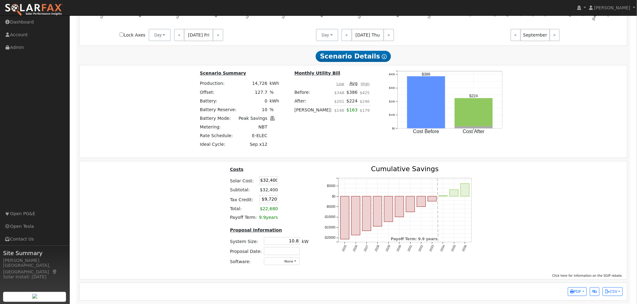
scroll to position [881, 0]
